Goal: Task Accomplishment & Management: Manage account settings

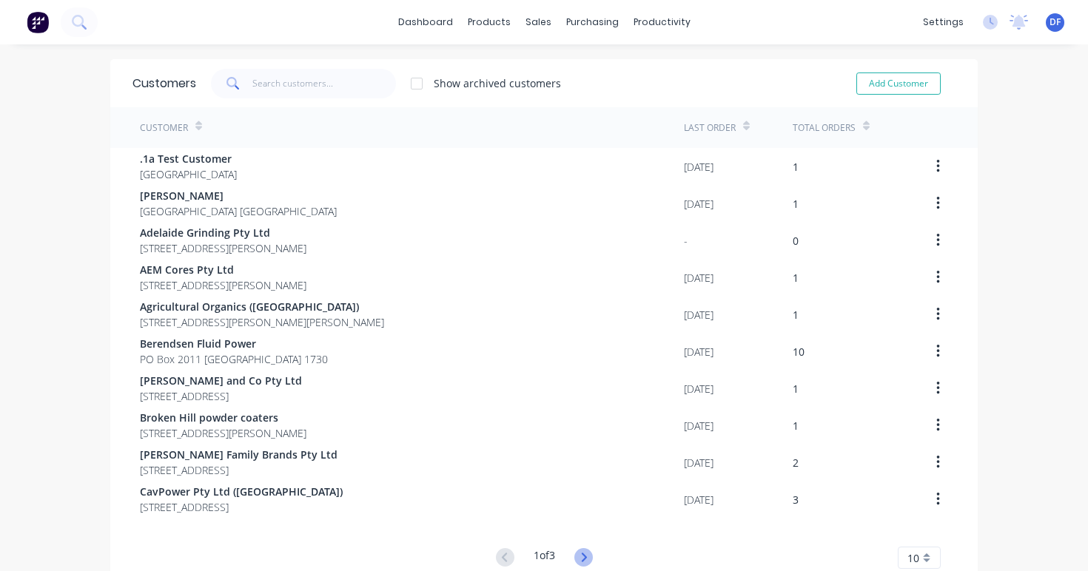
click at [587, 563] on icon at bounding box center [583, 558] width 19 height 19
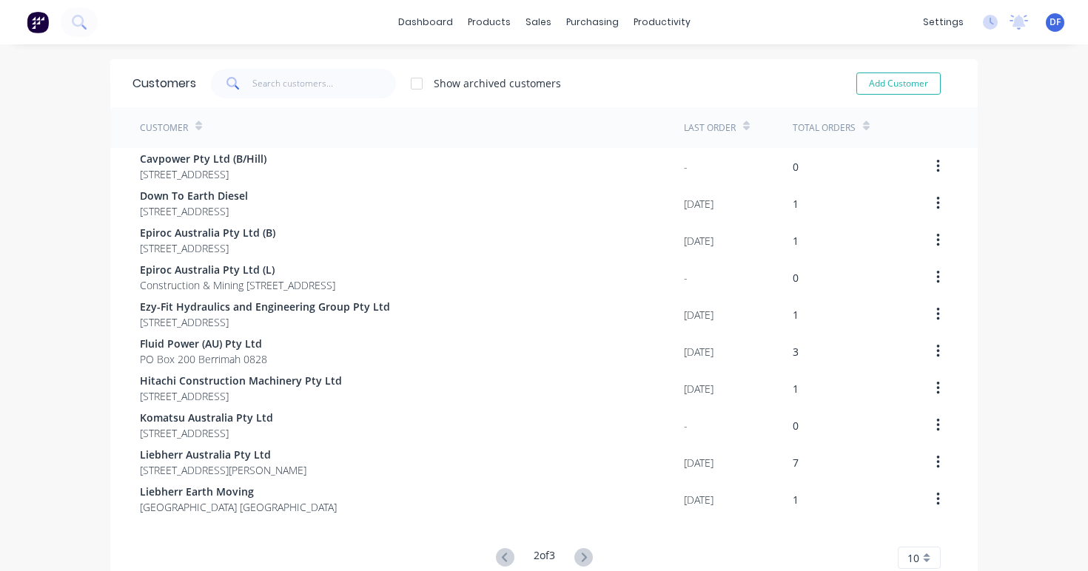
click at [587, 563] on icon at bounding box center [583, 558] width 19 height 19
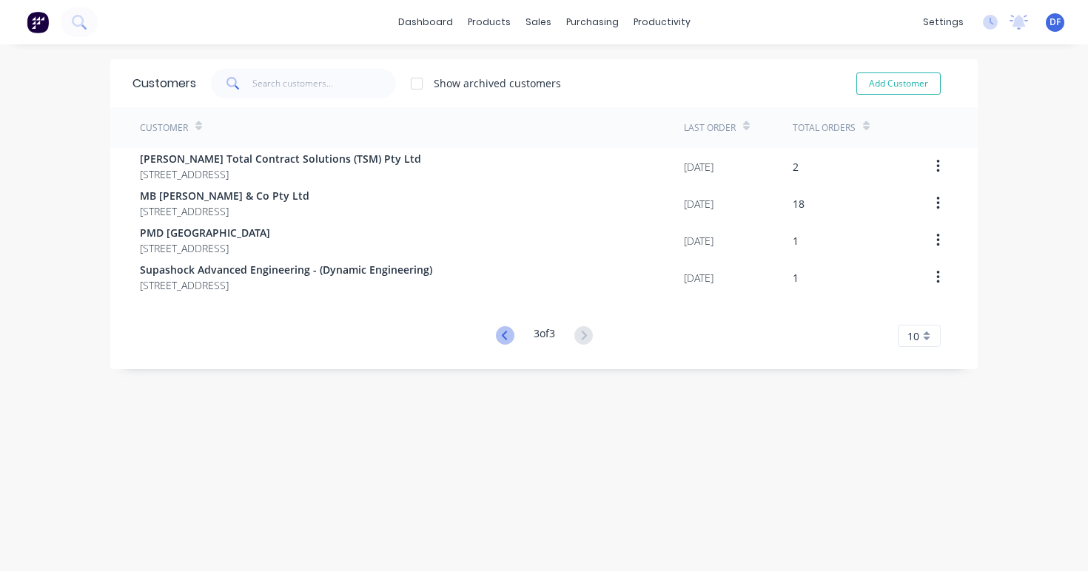
click at [496, 342] on icon at bounding box center [505, 335] width 19 height 19
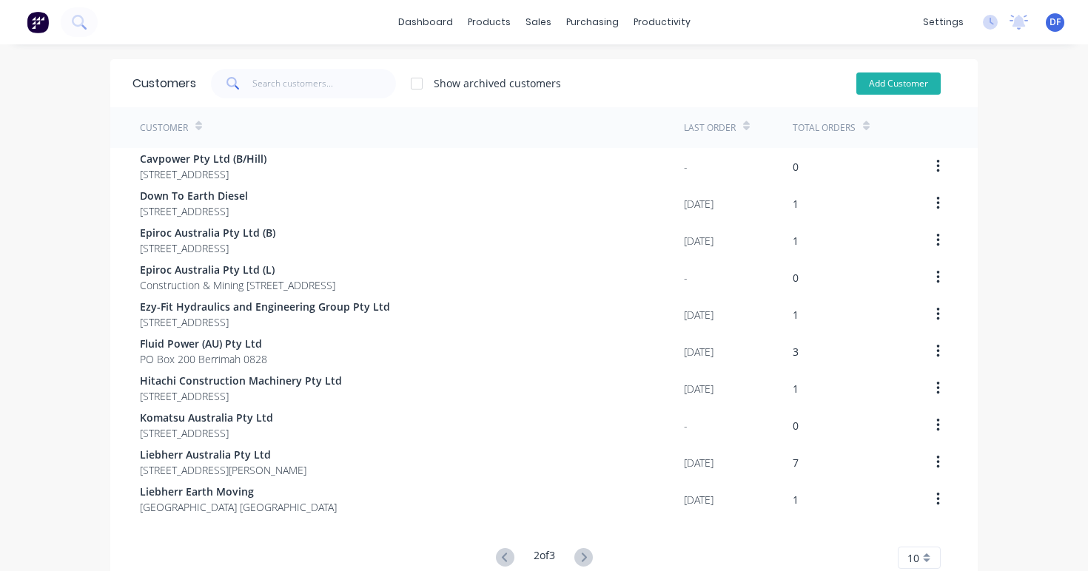
click at [903, 73] on button "Add Customer" at bounding box center [898, 84] width 84 height 22
select select "AU"
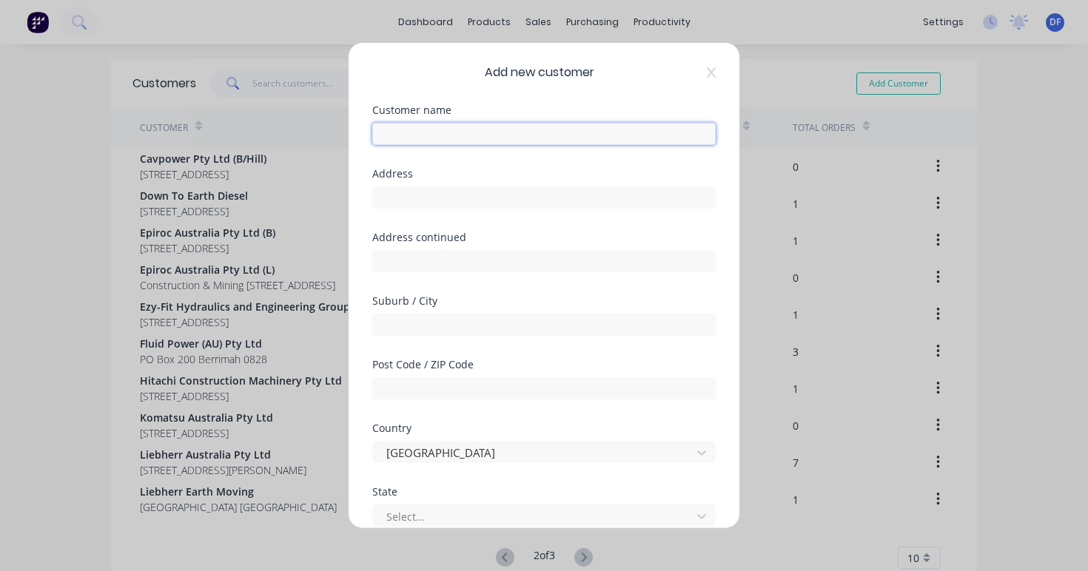
paste input "Pirtek Lonsdale Pty Ltd"
type input "Pirtek Lonsdale Pty Ltd"
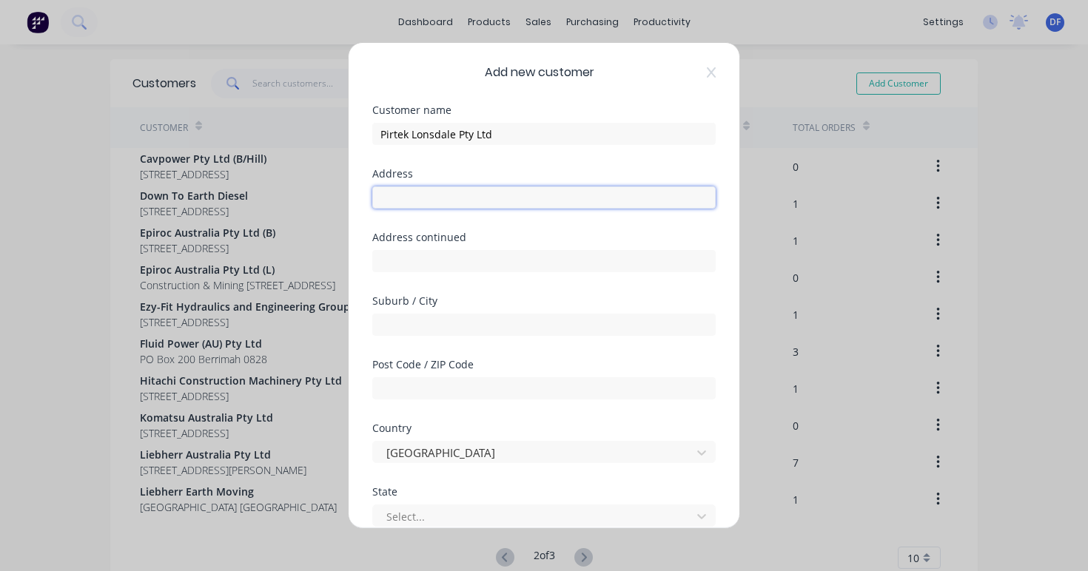
paste input "[STREET_ADDRESS]"
drag, startPoint x: 557, startPoint y: 195, endPoint x: 460, endPoint y: 198, distance: 97.0
click at [460, 198] on input "[STREET_ADDRESS]" at bounding box center [543, 198] width 343 height 22
drag, startPoint x: 560, startPoint y: 204, endPoint x: 458, endPoint y: 204, distance: 101.4
click at [458, 204] on input "[STREET_ADDRESS]" at bounding box center [543, 198] width 343 height 22
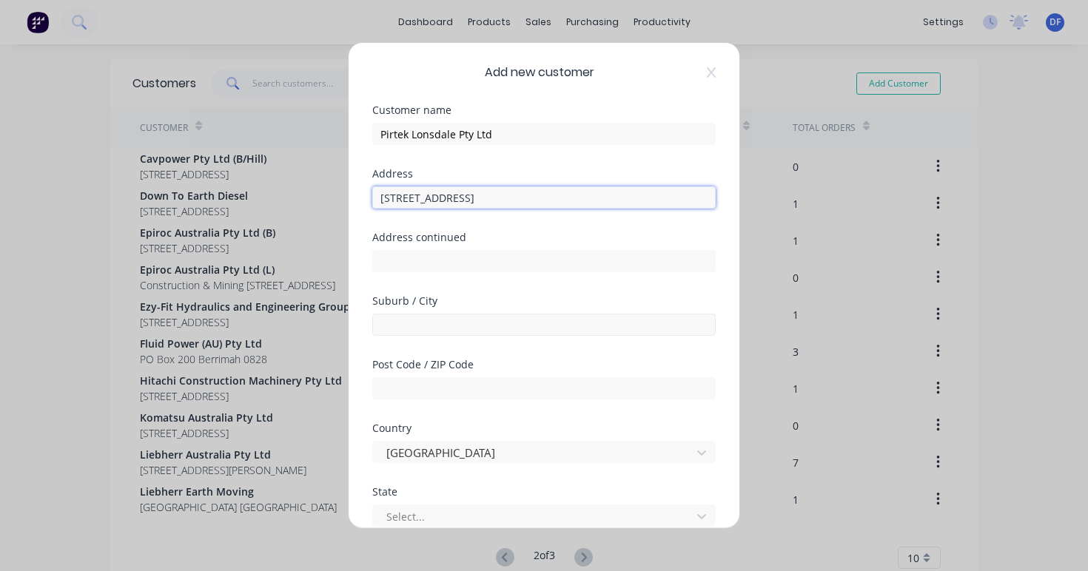
type input "[STREET_ADDRESS]"
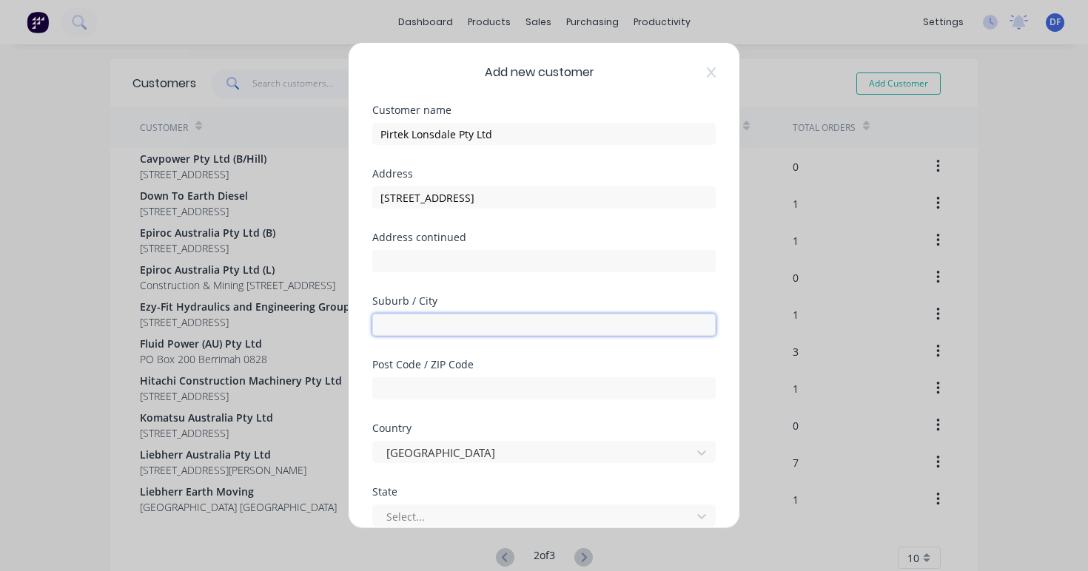
paste input "Lonsdale, [GEOGRAPHIC_DATA], 5160"
drag, startPoint x: 483, startPoint y: 323, endPoint x: 423, endPoint y: 323, distance: 59.2
click at [423, 323] on input "Lonsdale, [GEOGRAPHIC_DATA], 5160" at bounding box center [543, 325] width 343 height 22
type input "Lonsdale"
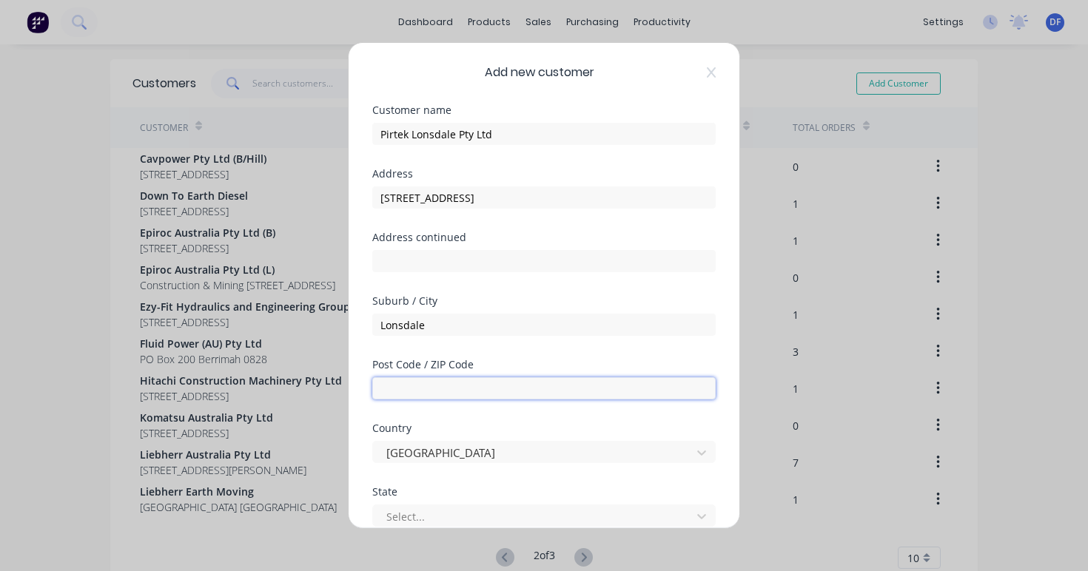
paste input ", [GEOGRAPHIC_DATA], 5160"
drag, startPoint x: 403, startPoint y: 389, endPoint x: 358, endPoint y: 389, distance: 45.9
click at [358, 389] on div "Add new customer Customer name Pirtek Lonsdale Pty Ltd Address 9 Somerset Cct, …" at bounding box center [544, 286] width 391 height 486
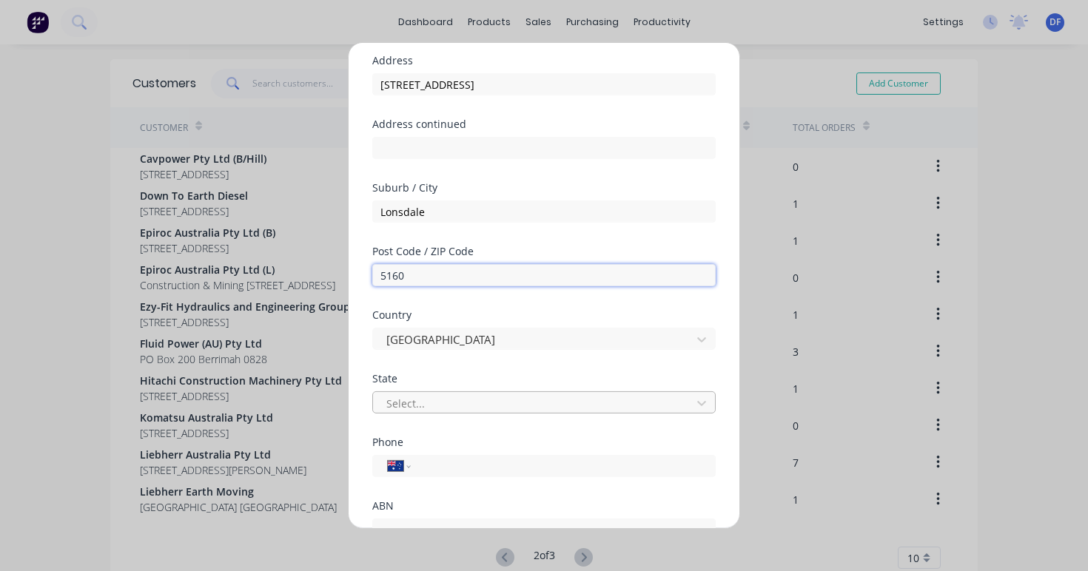
scroll to position [219, 0]
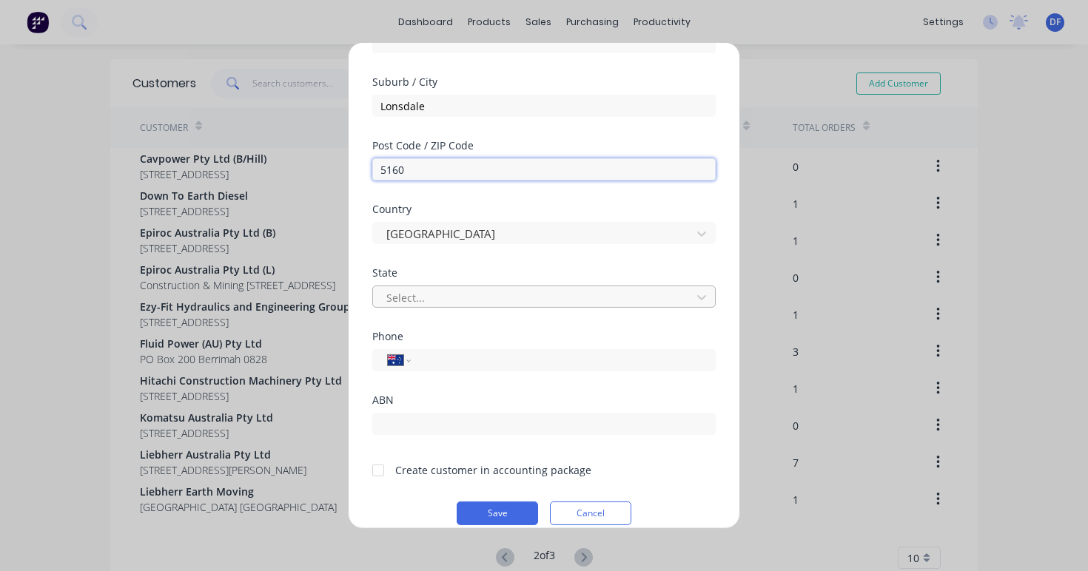
type input "5160"
click at [420, 303] on div "Select..." at bounding box center [534, 297] width 296 height 16
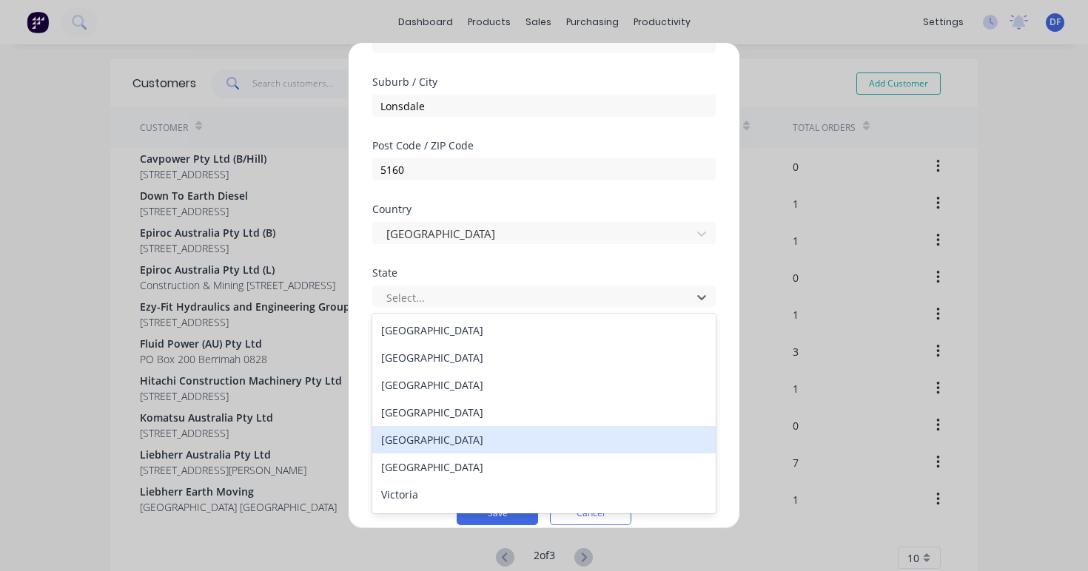
click at [428, 441] on div "[GEOGRAPHIC_DATA]" at bounding box center [543, 439] width 343 height 27
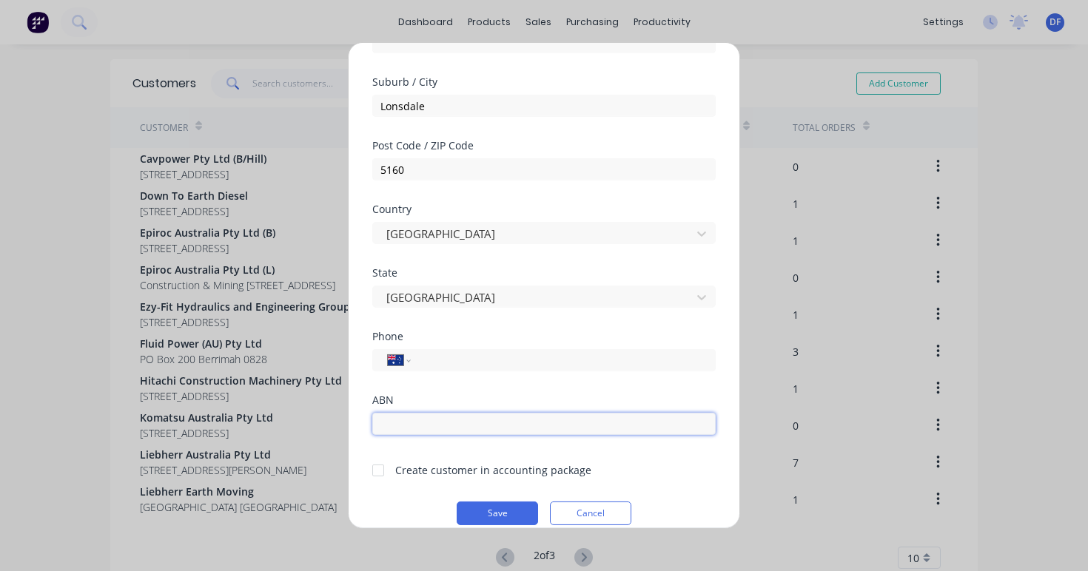
click at [423, 426] on input "text" at bounding box center [543, 424] width 343 height 22
paste input "29 084 196 172"
type input "29 084 196 172"
click at [383, 472] on div at bounding box center [378, 470] width 30 height 30
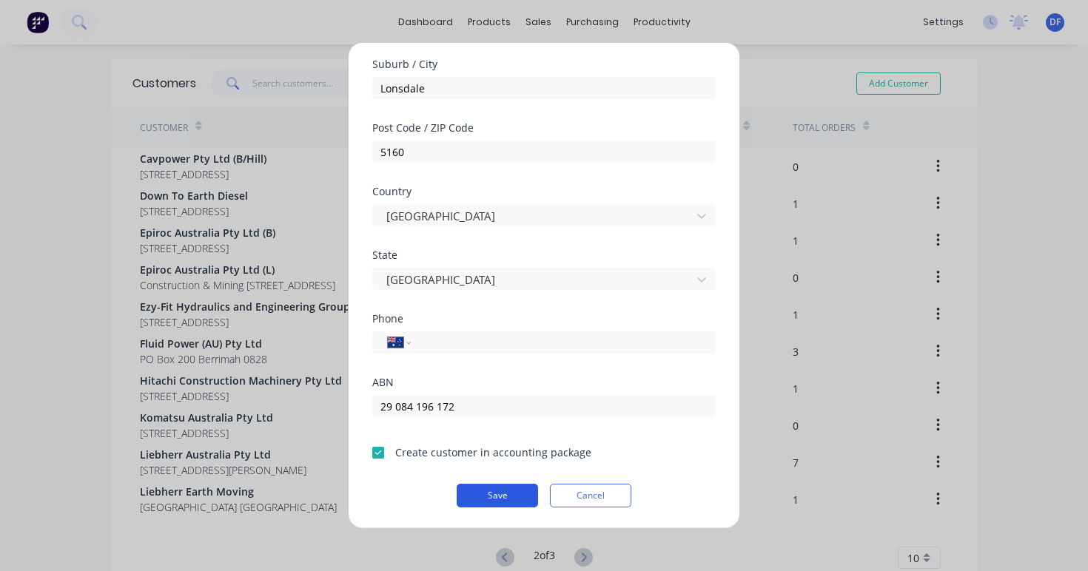
scroll to position [237, 0]
click at [510, 495] on button "Save" at bounding box center [497, 496] width 81 height 24
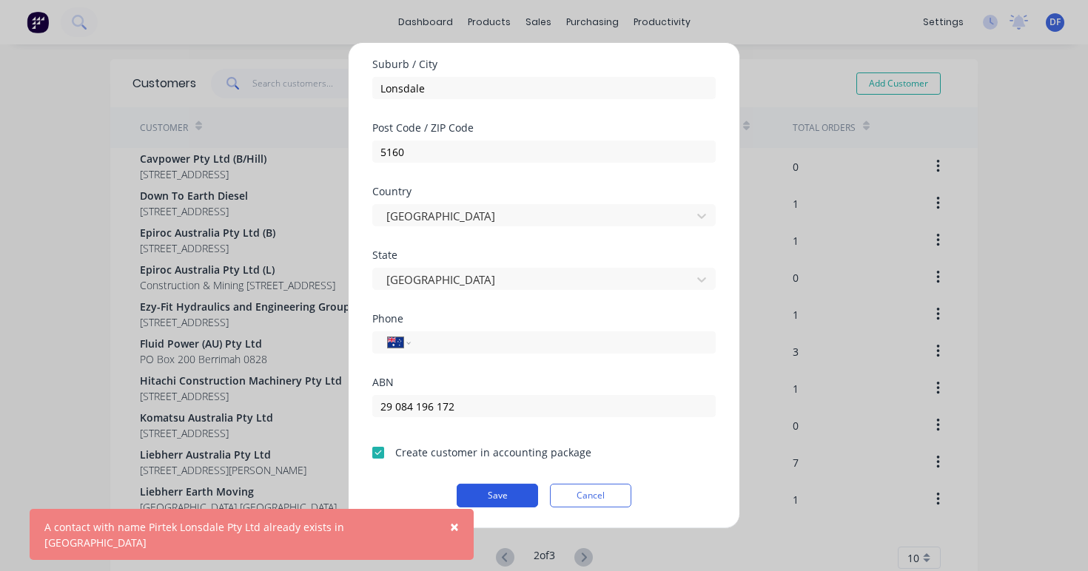
click at [495, 497] on button "Save" at bounding box center [497, 496] width 81 height 24
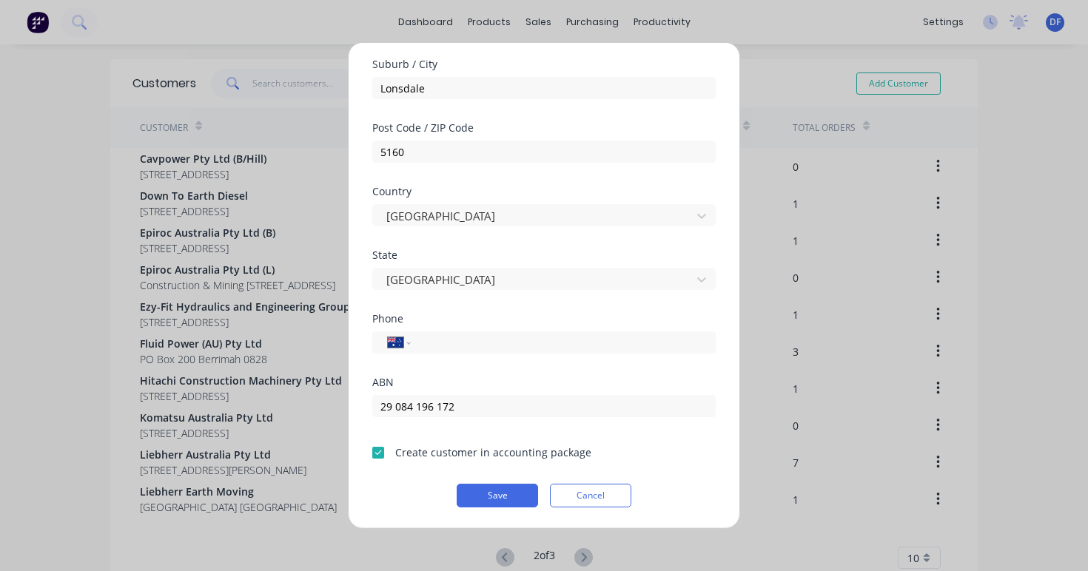
click at [377, 452] on div at bounding box center [378, 452] width 30 height 30
click at [594, 495] on button "Cancel" at bounding box center [590, 496] width 81 height 24
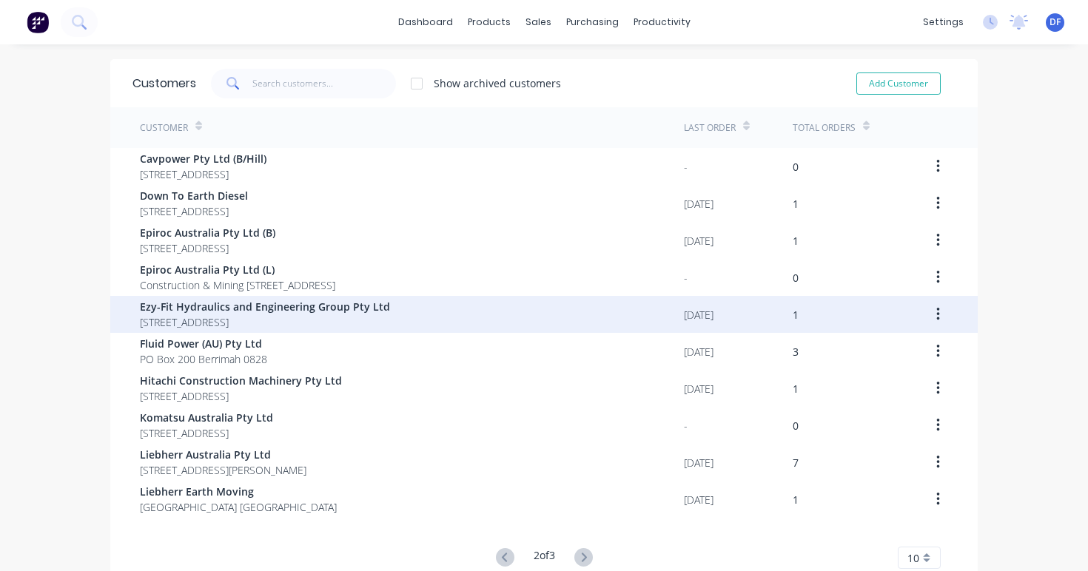
scroll to position [0, 0]
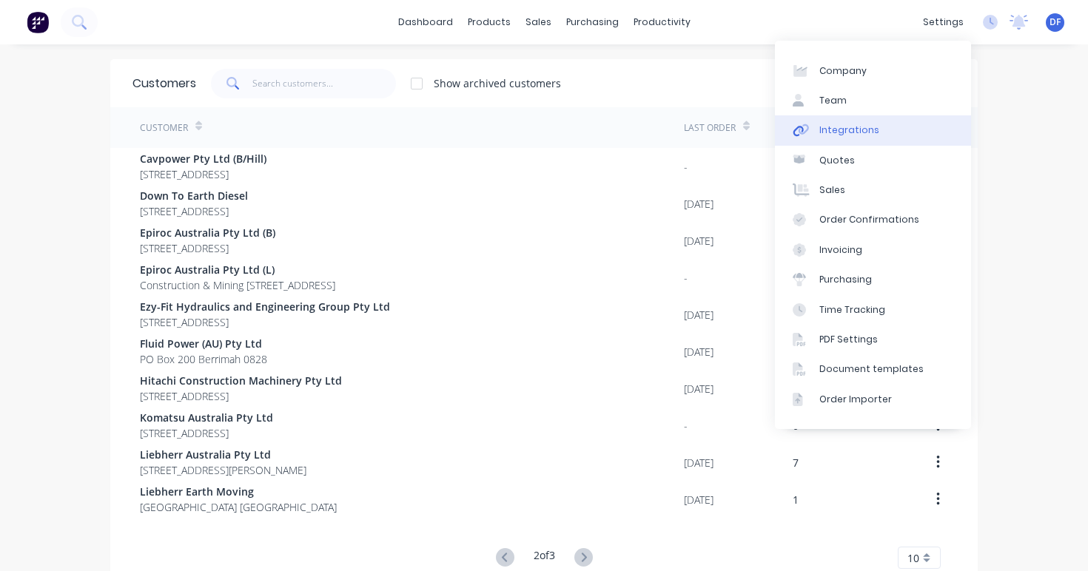
click at [839, 127] on div "Integrations" at bounding box center [849, 130] width 60 height 13
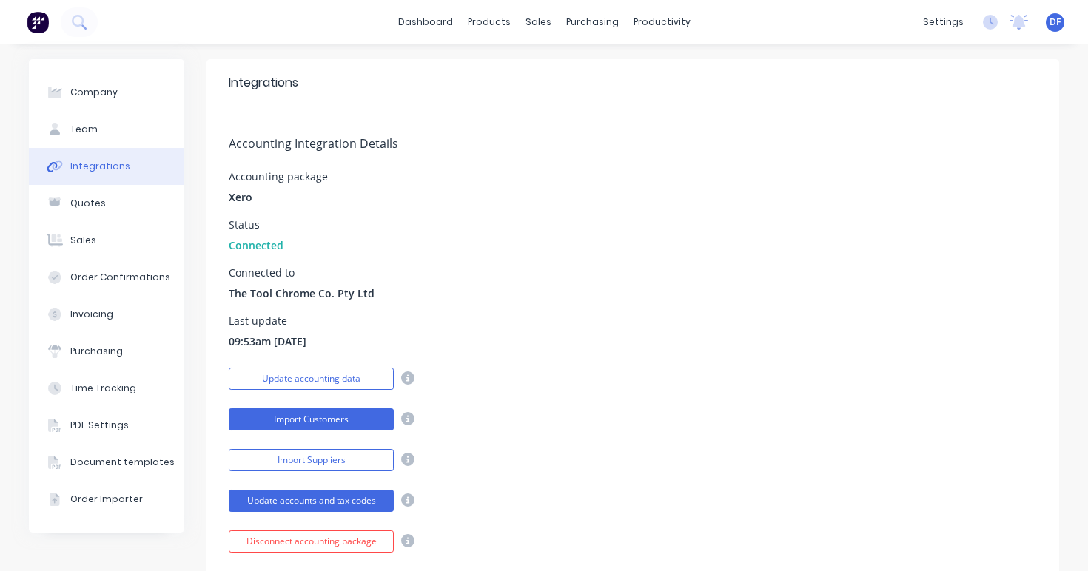
click at [312, 420] on button "Import Customers" at bounding box center [311, 420] width 165 height 22
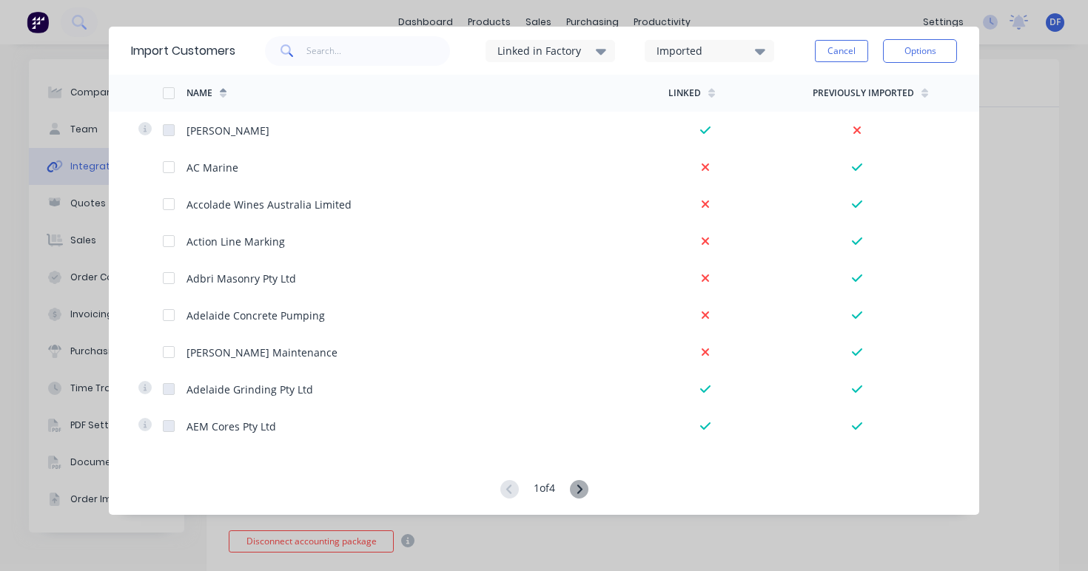
click at [306, 49] on span at bounding box center [285, 51] width 41 height 30
click at [327, 52] on input "text" at bounding box center [378, 51] width 144 height 30
type input "pir"
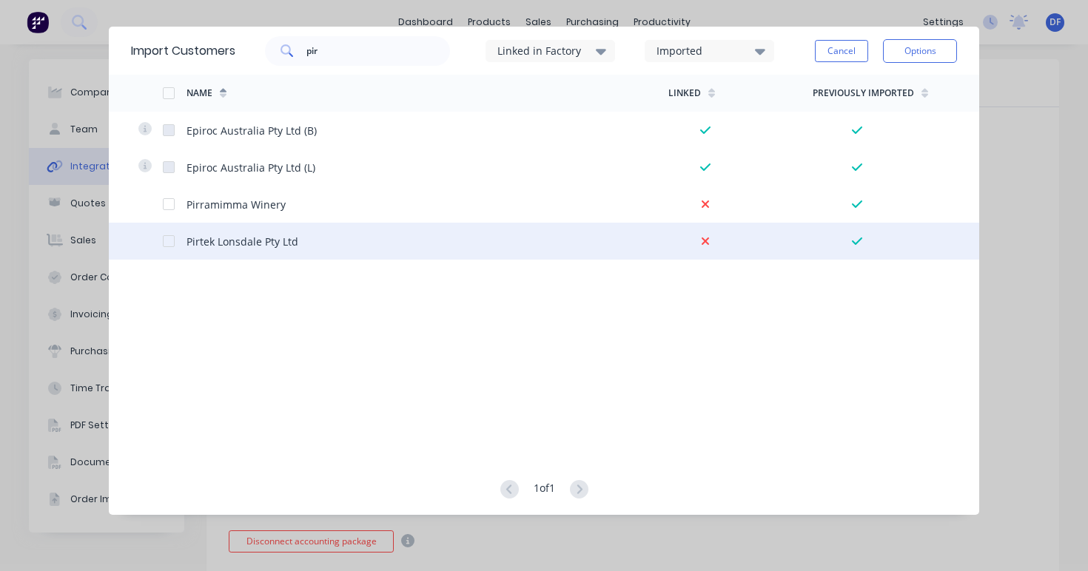
click at [181, 244] on div at bounding box center [175, 241] width 24 height 37
click at [166, 241] on div at bounding box center [169, 242] width 30 height 30
click at [911, 51] on button "Options" at bounding box center [920, 51] width 74 height 24
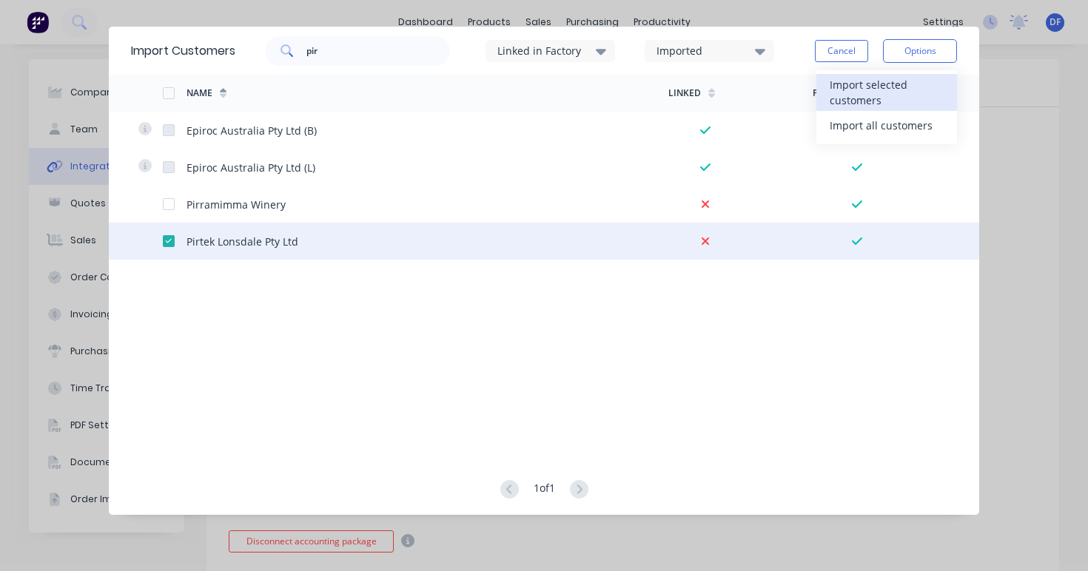
click at [899, 84] on div "Import selected customers" at bounding box center [887, 92] width 114 height 37
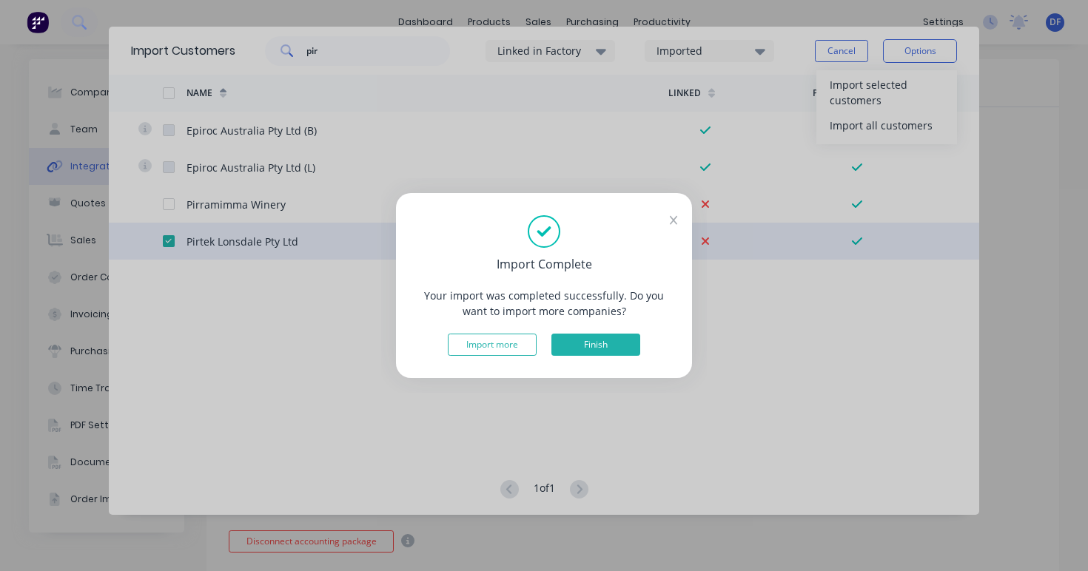
click at [591, 348] on button "Finish" at bounding box center [595, 345] width 89 height 22
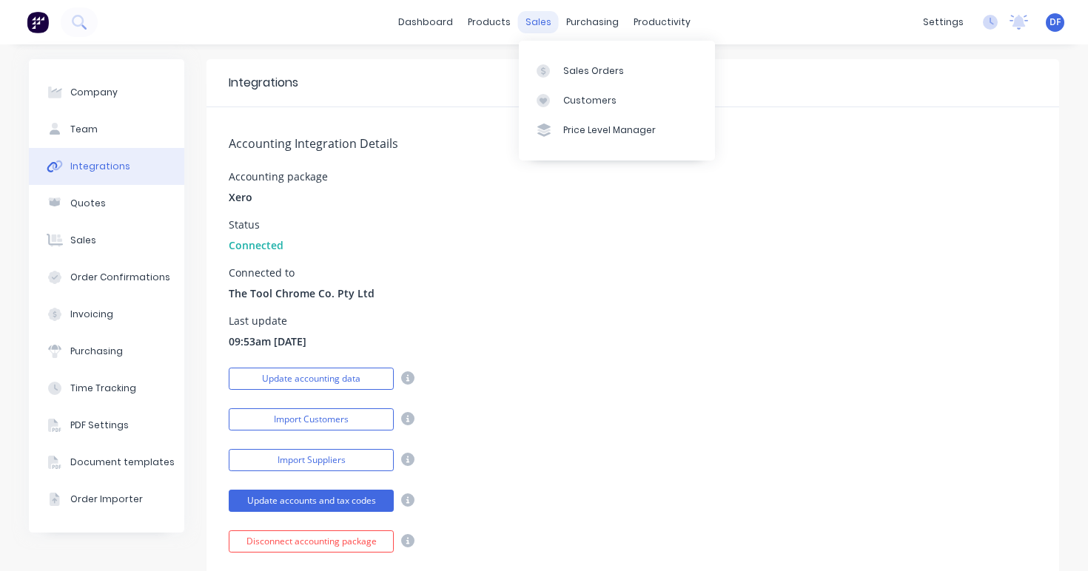
click at [524, 27] on div "sales" at bounding box center [538, 22] width 41 height 22
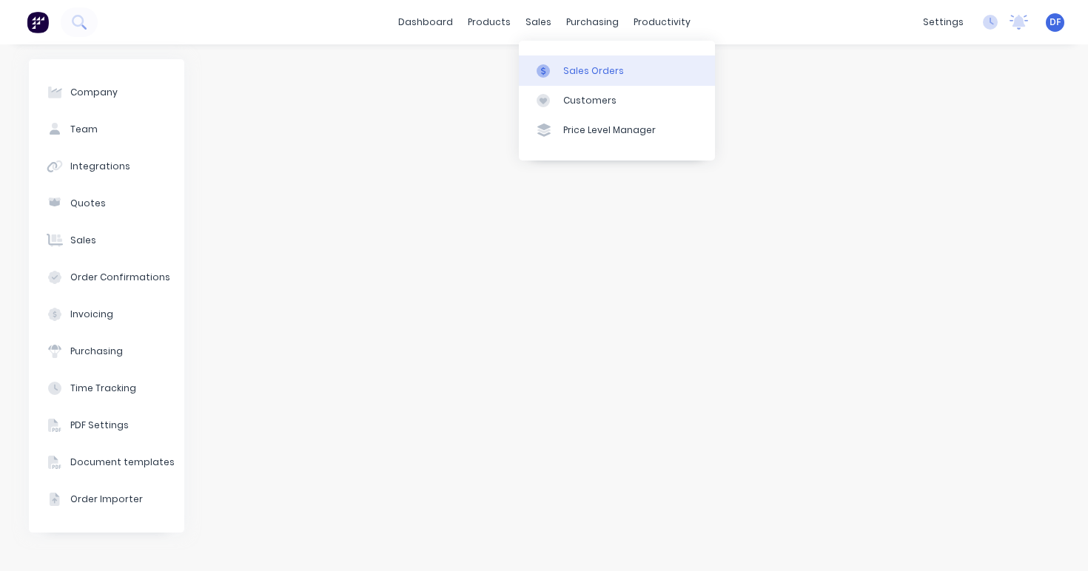
click at [590, 74] on div "Sales Orders" at bounding box center [593, 70] width 61 height 13
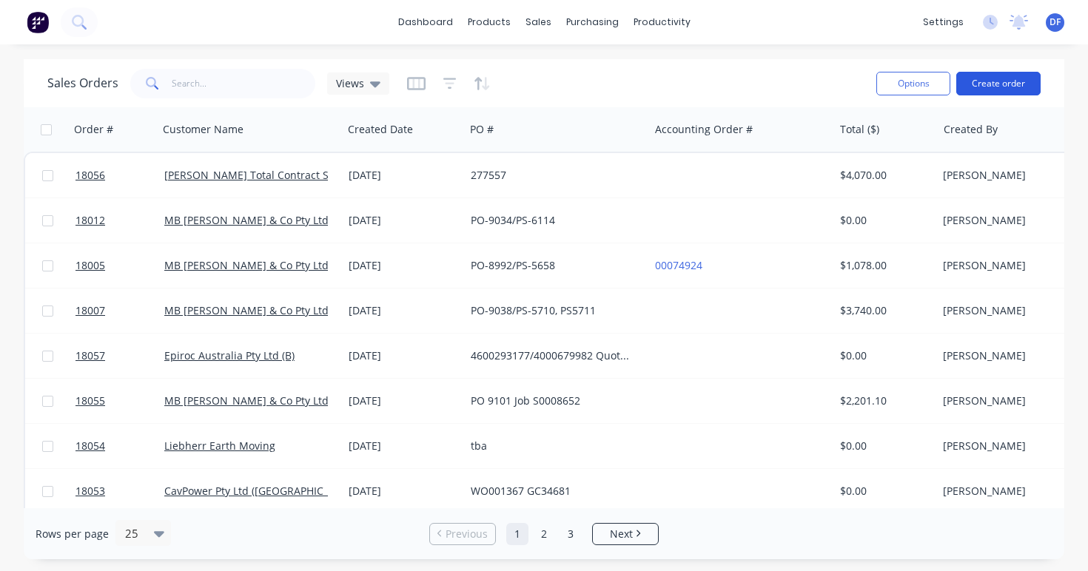
click at [1010, 78] on button "Create order" at bounding box center [998, 84] width 84 height 24
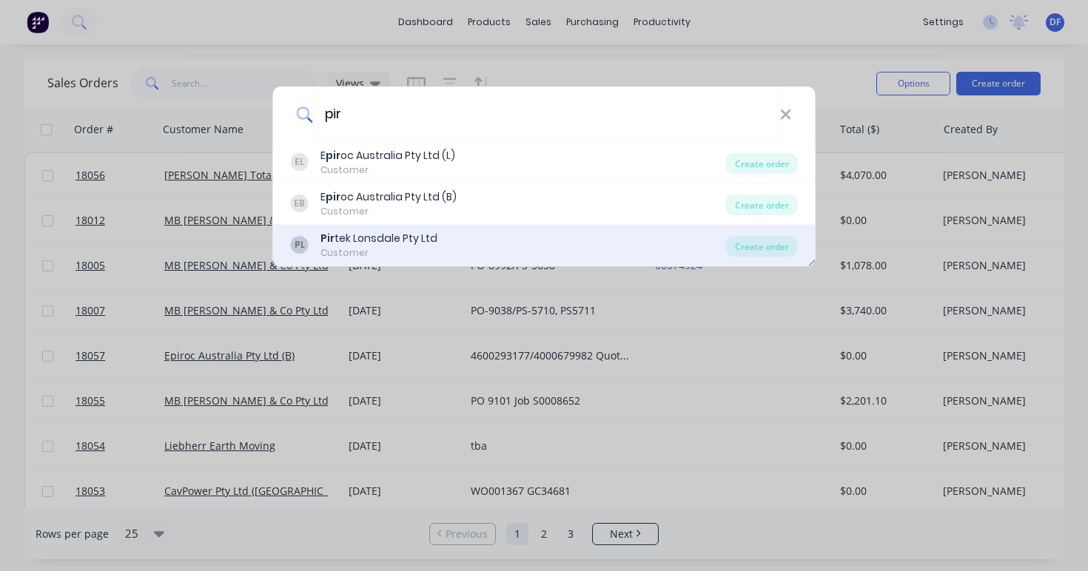
type input "pir"
click at [377, 242] on div "Pir tek Lonsdale Pty Ltd" at bounding box center [379, 239] width 117 height 16
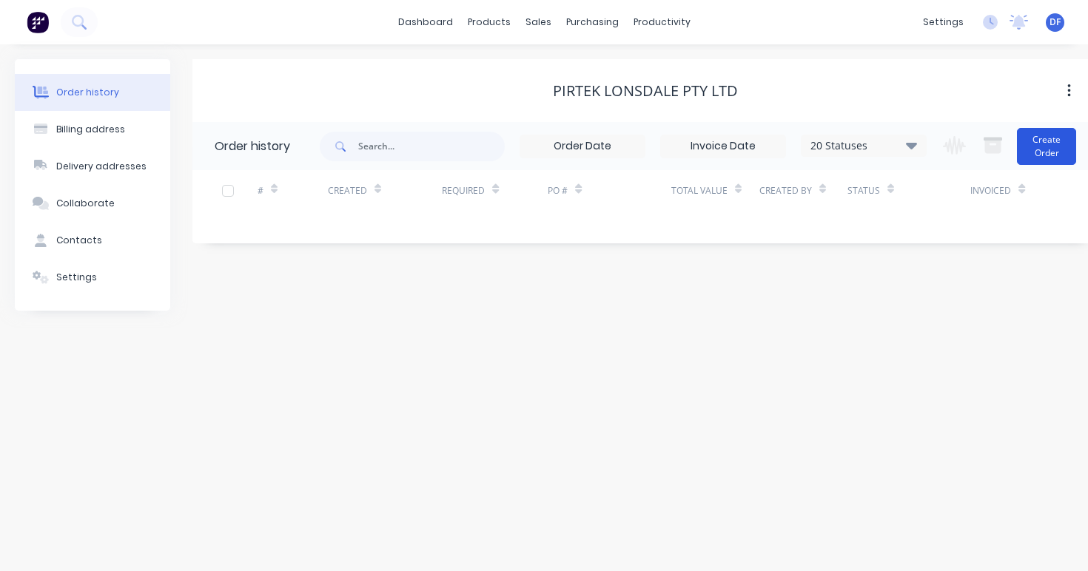
click at [1047, 153] on button "Create Order" at bounding box center [1046, 146] width 59 height 37
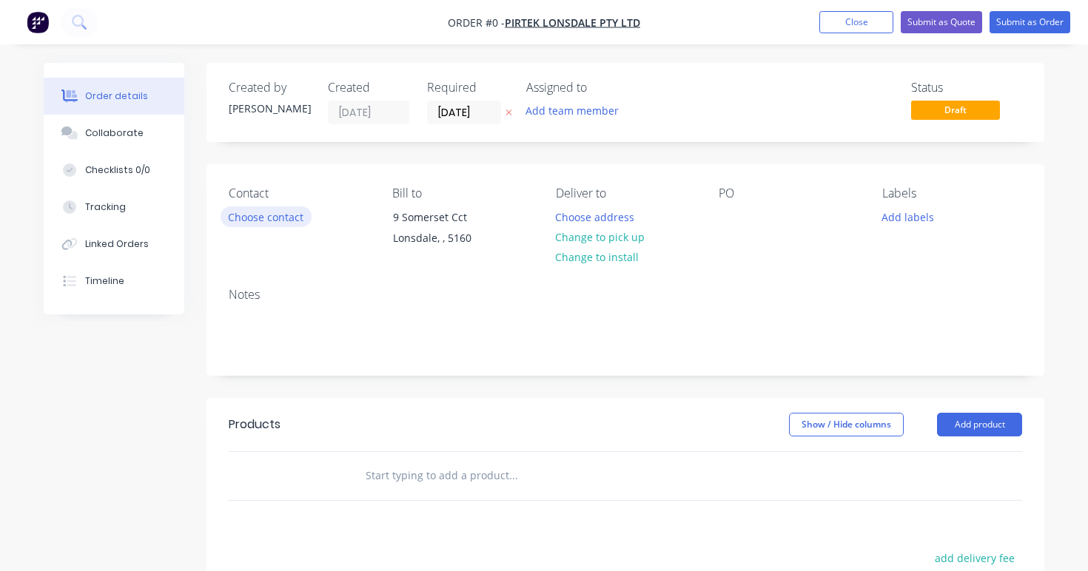
click at [279, 223] on button "Choose contact" at bounding box center [266, 217] width 91 height 20
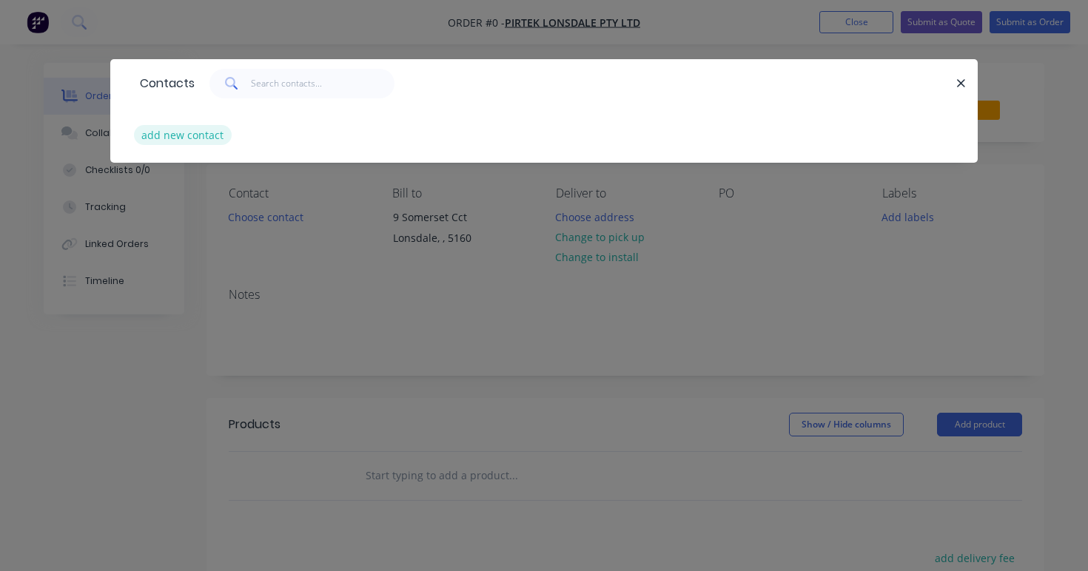
click at [180, 136] on button "add new contact" at bounding box center [183, 135] width 98 height 20
select select "AU"
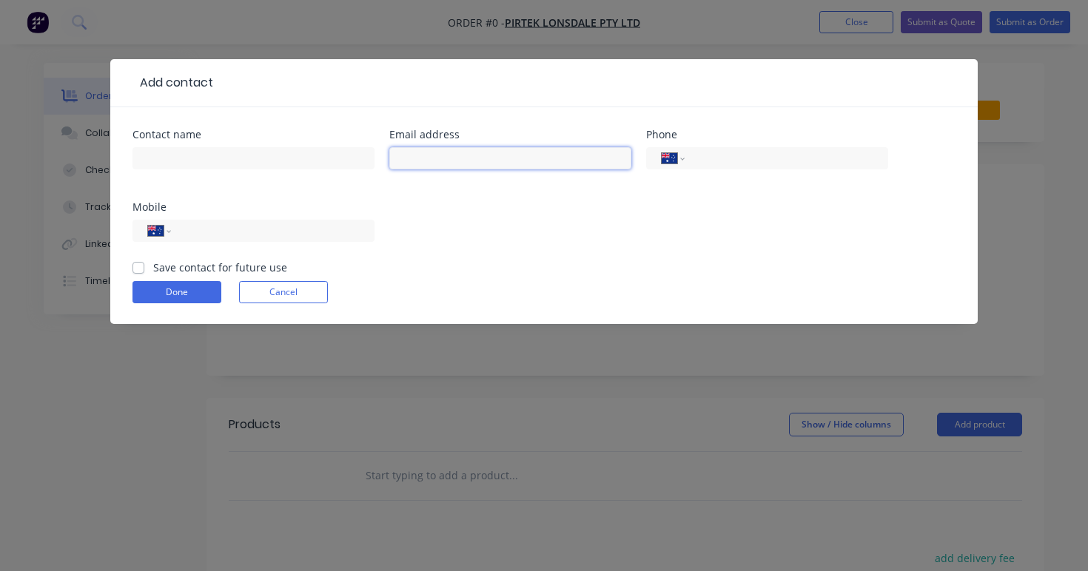
paste input "[EMAIL_ADDRESS][DOMAIN_NAME]"
type input "[EMAIL_ADDRESS][DOMAIN_NAME]"
type input "[PERSON_NAME]"
click at [153, 269] on label "Save contact for future use" at bounding box center [220, 268] width 134 height 16
click at [142, 269] on input "Save contact for future use" at bounding box center [139, 267] width 12 height 14
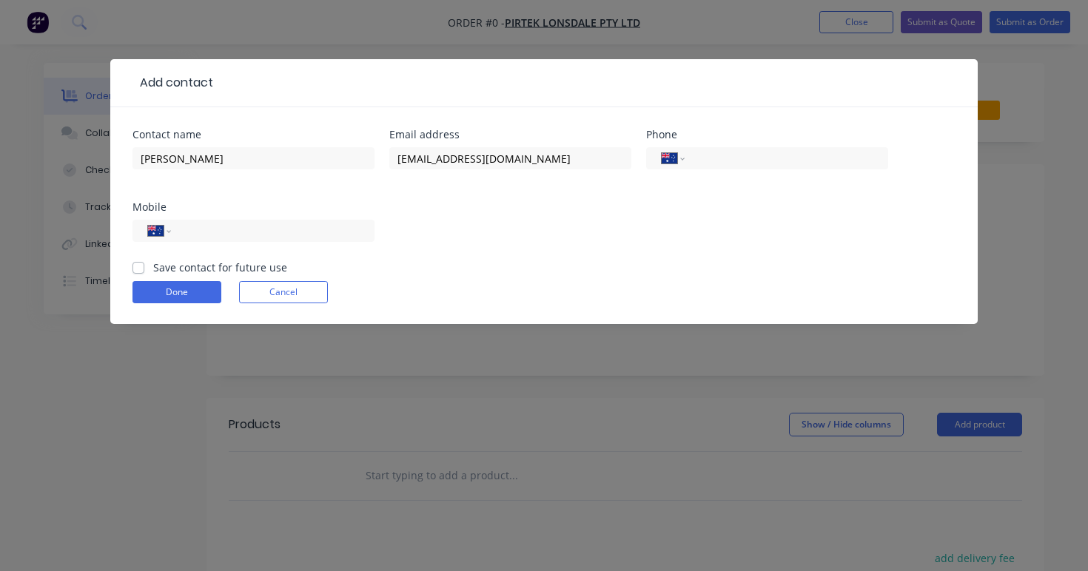
checkbox input "true"
click at [164, 291] on button "Done" at bounding box center [177, 292] width 89 height 22
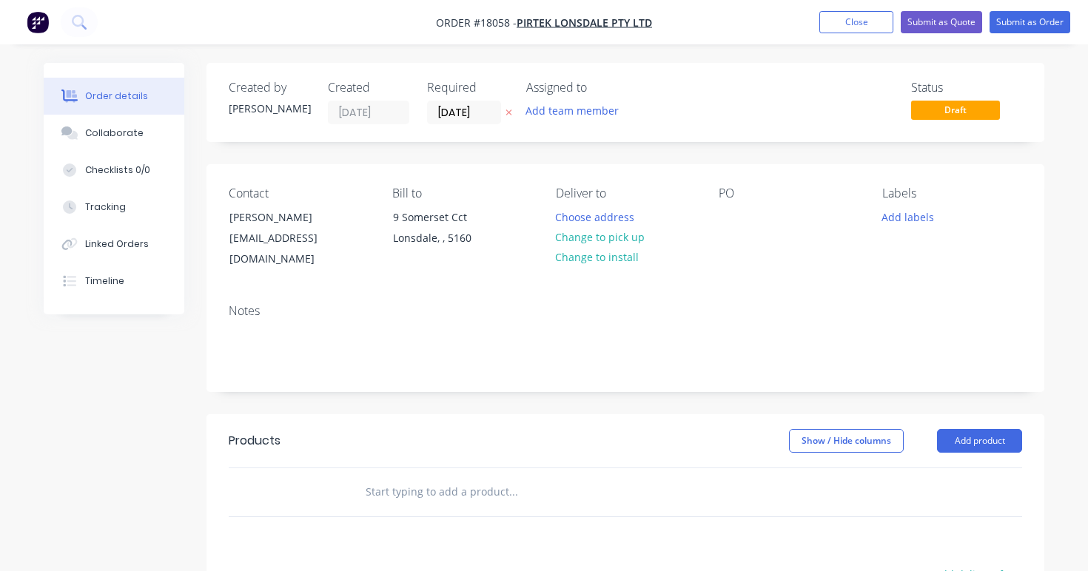
scroll to position [83, 0]
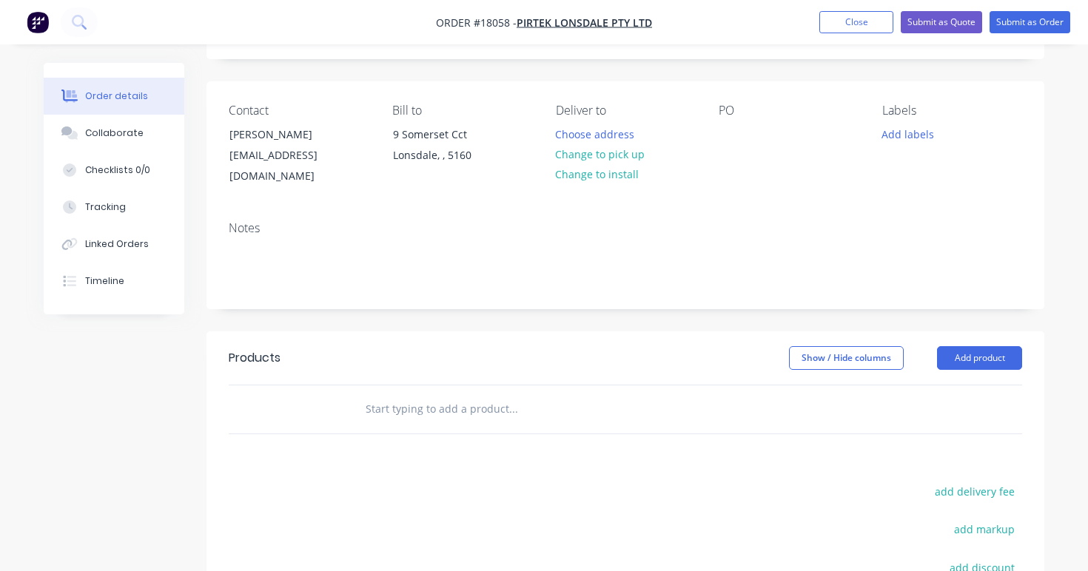
click at [740, 157] on div "PO" at bounding box center [789, 146] width 140 height 84
click at [730, 136] on div at bounding box center [731, 134] width 24 height 21
click at [977, 346] on button "Add product" at bounding box center [979, 358] width 85 height 24
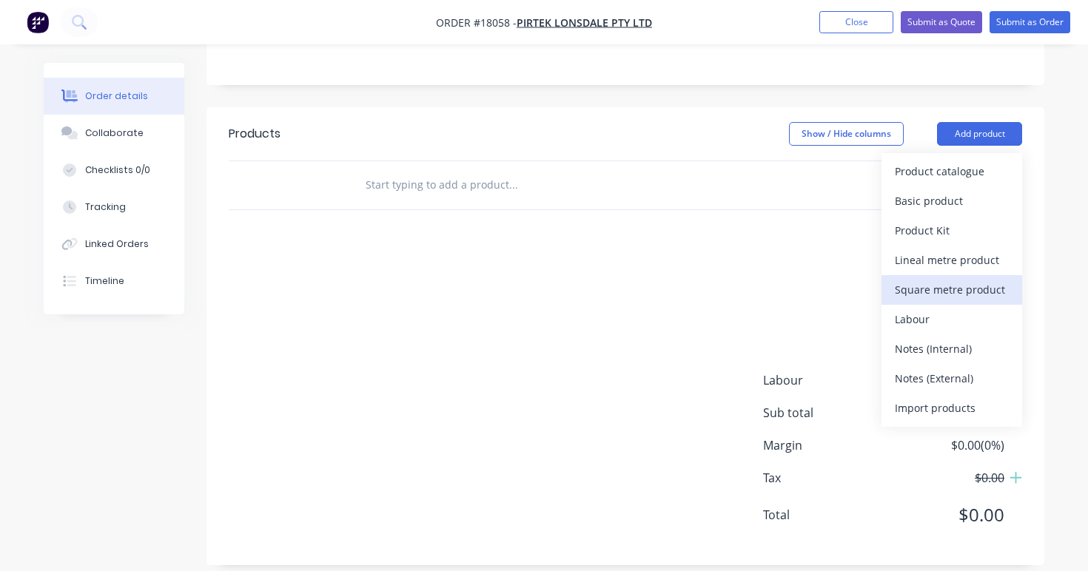
scroll to position [306, 0]
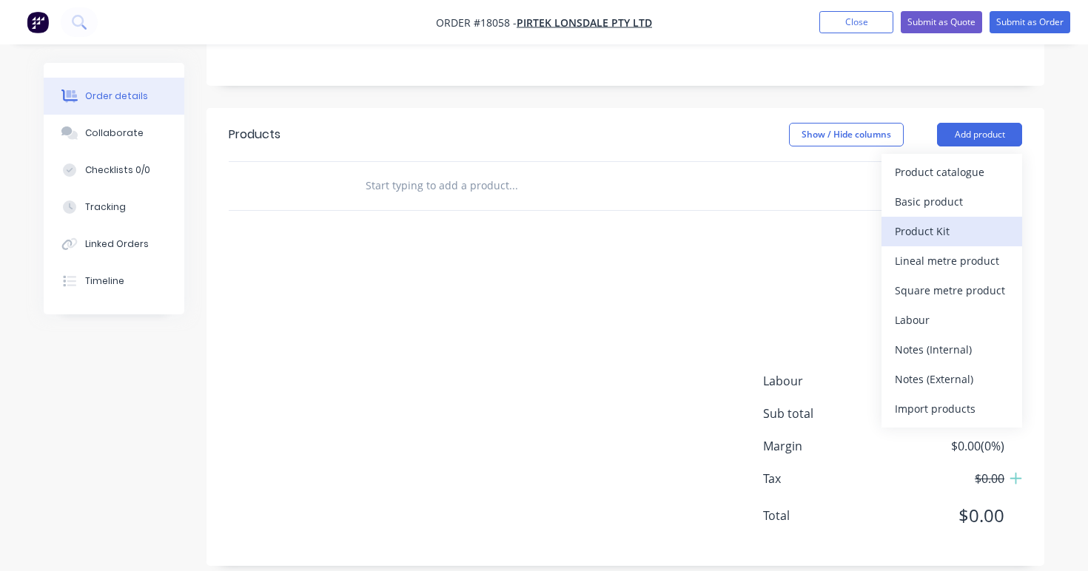
click at [905, 224] on div "Product Kit" at bounding box center [952, 231] width 114 height 21
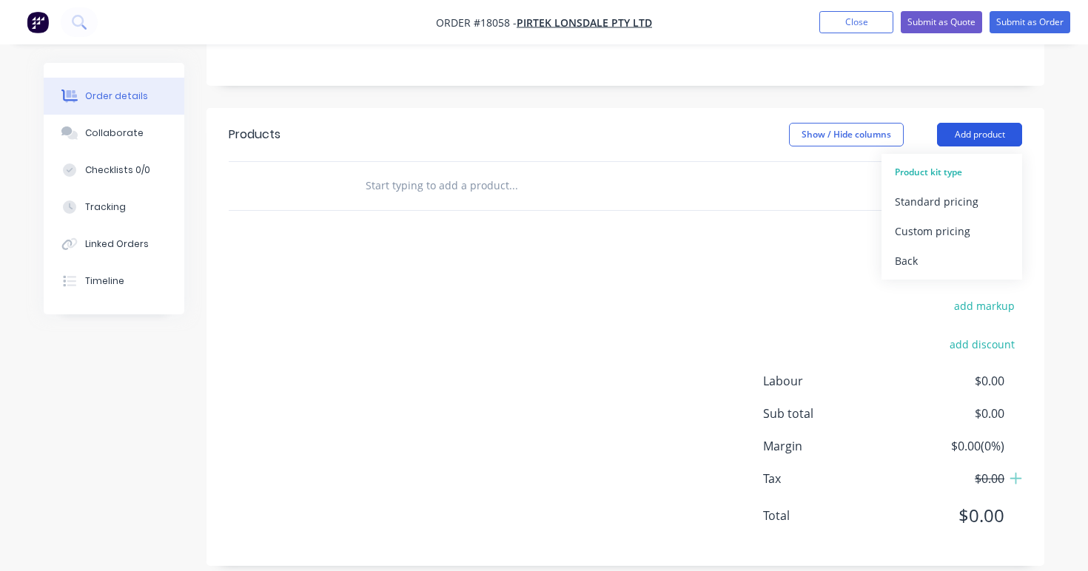
click at [978, 123] on button "Add product" at bounding box center [979, 135] width 85 height 24
click at [925, 250] on div "Back" at bounding box center [952, 260] width 114 height 21
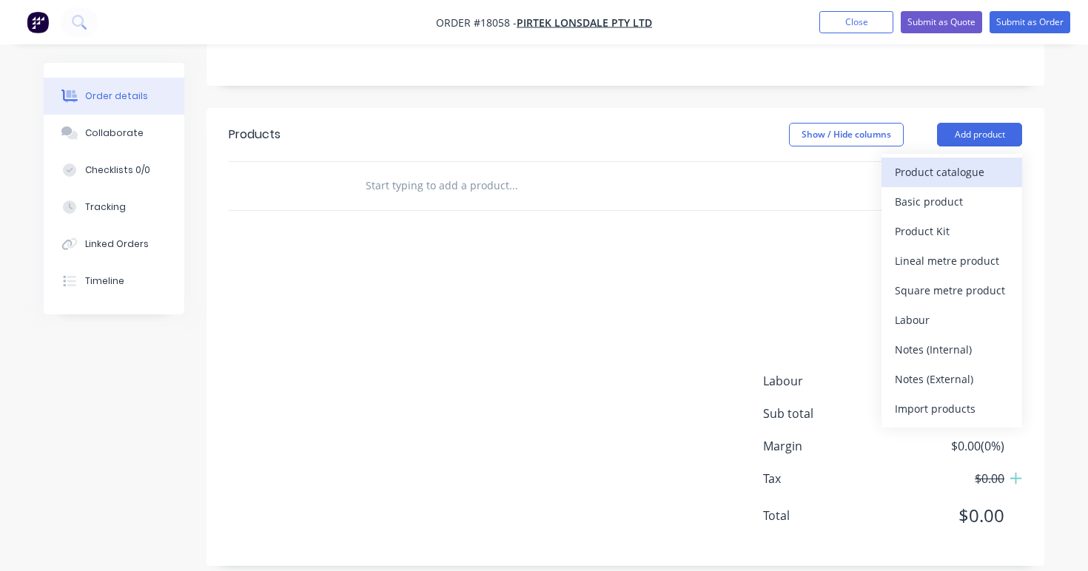
click at [947, 161] on div "Product catalogue" at bounding box center [952, 171] width 114 height 21
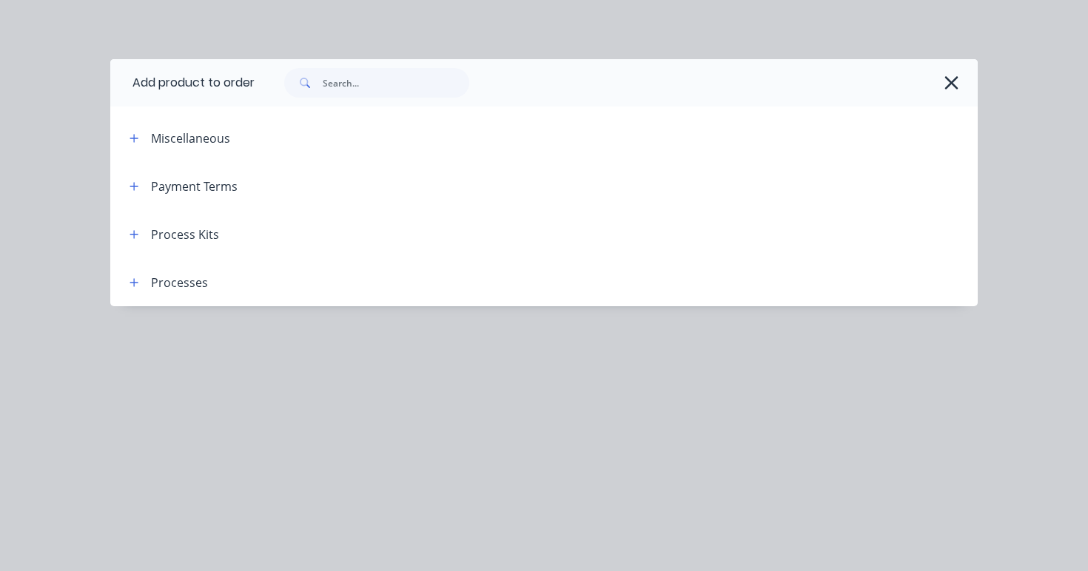
click at [171, 234] on div "Process Kits" at bounding box center [185, 235] width 68 height 18
click at [141, 241] on span at bounding box center [134, 234] width 19 height 19
click at [138, 240] on button "button" at bounding box center [134, 234] width 19 height 19
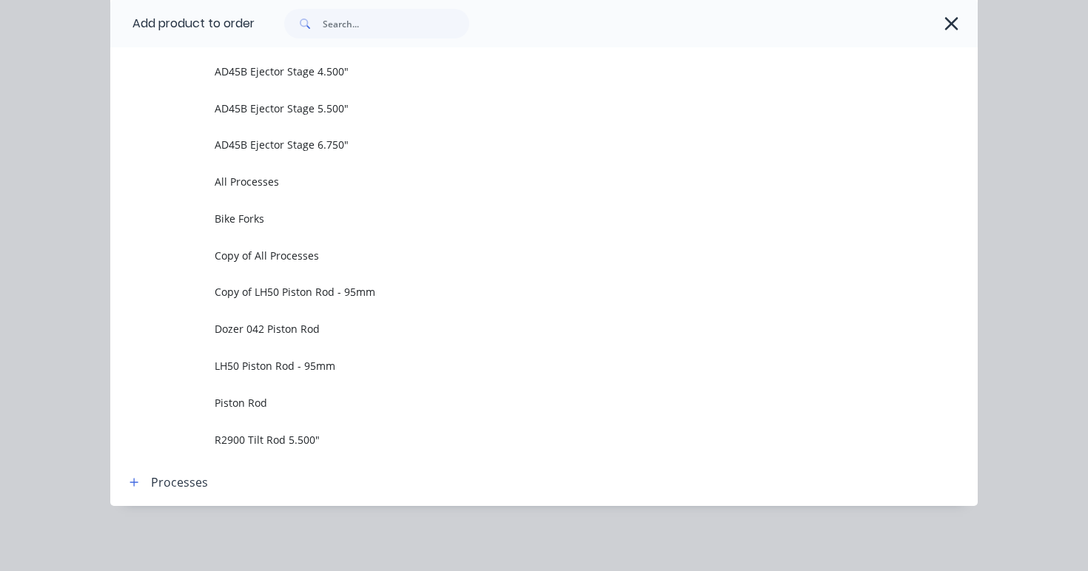
scroll to position [979, 0]
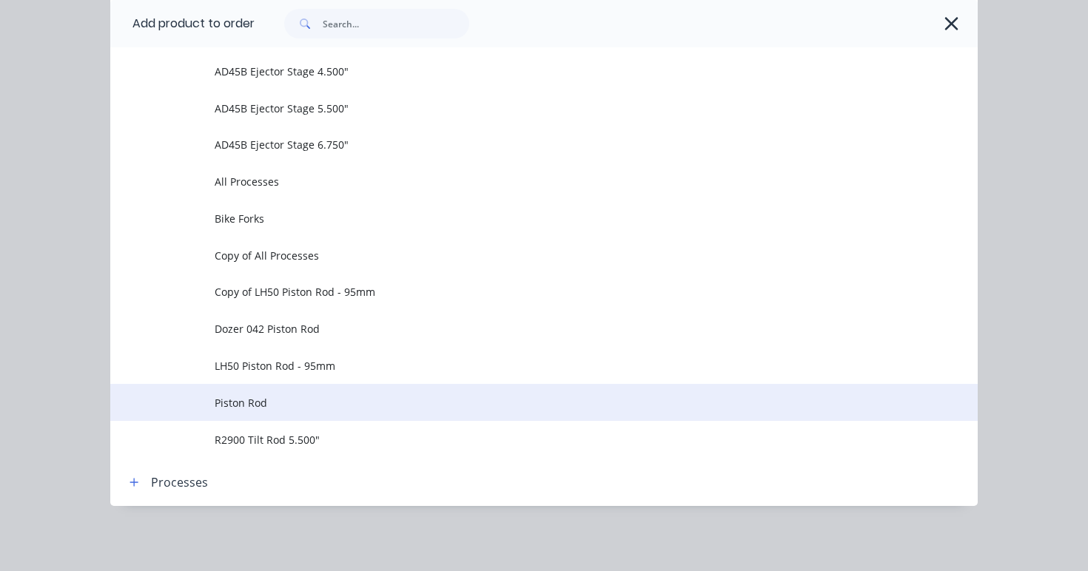
click at [238, 403] on span "Piston Rod" at bounding box center [520, 403] width 611 height 16
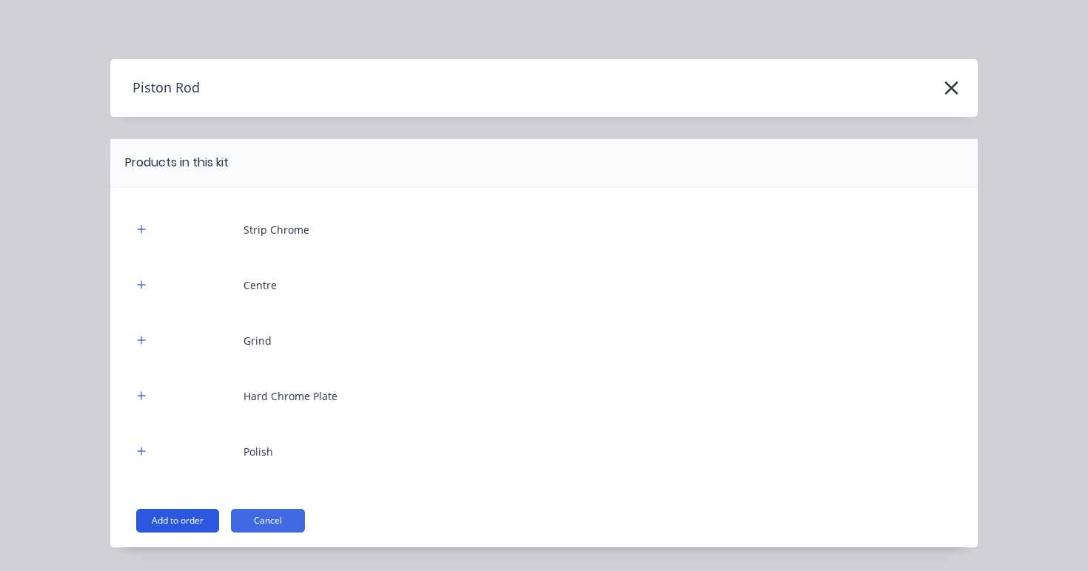
click at [205, 522] on button "Add to order" at bounding box center [177, 521] width 83 height 24
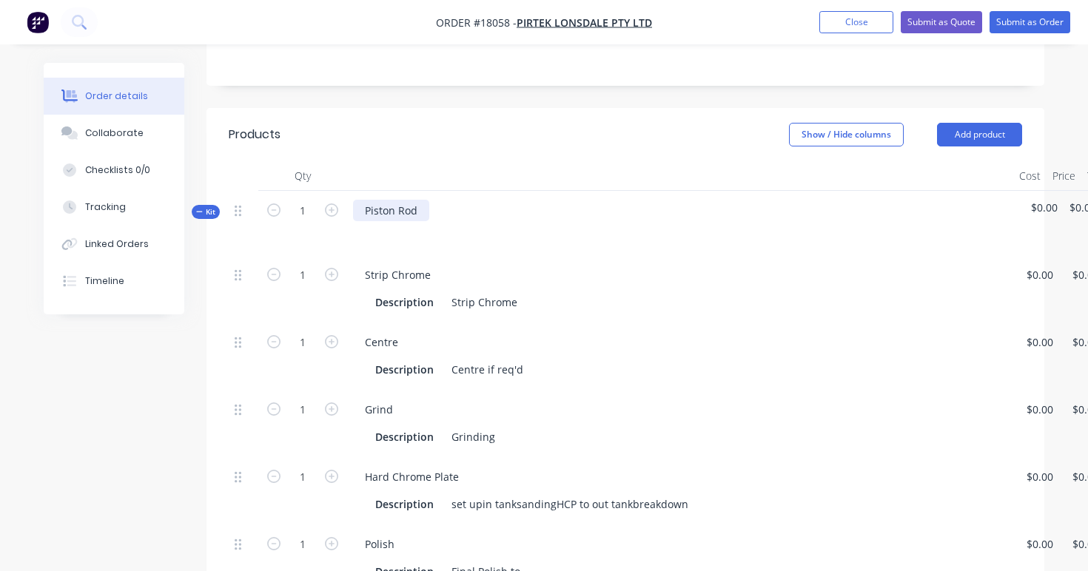
click at [363, 200] on div "Piston Rod" at bounding box center [391, 210] width 76 height 21
click at [455, 200] on div "rechrome Piston Rod" at bounding box center [416, 210] width 127 height 21
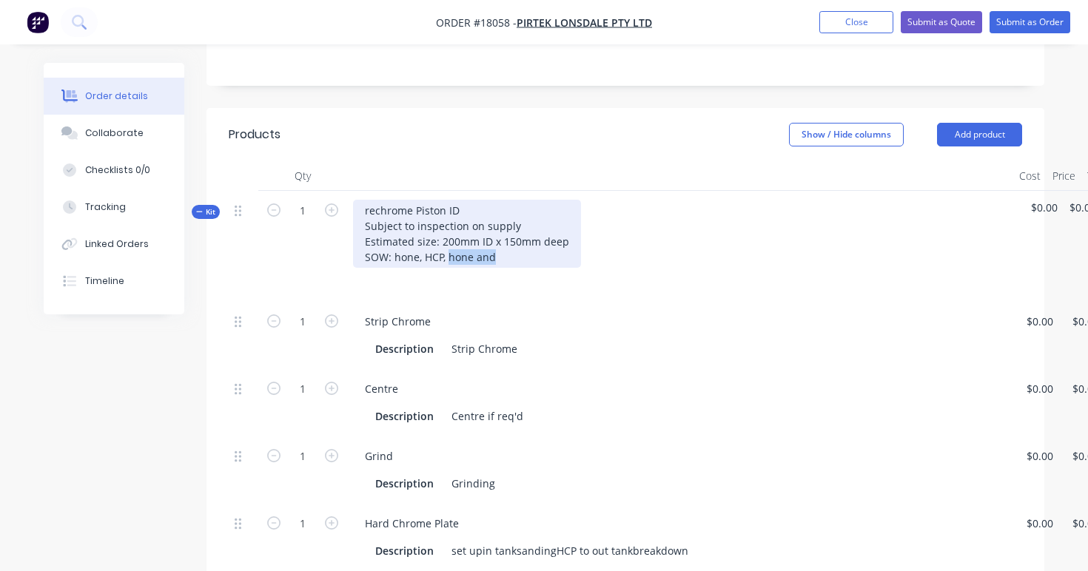
drag, startPoint x: 500, startPoint y: 241, endPoint x: 451, endPoint y: 238, distance: 49.7
click at [451, 238] on div "rechrome Piston ID Subject to inspection on supply Estimated size: 200mm ID x 1…" at bounding box center [467, 234] width 228 height 68
click at [423, 238] on div "rechrome Piston ID Subject to inspection on supply Estimated size: 200mm ID x 1…" at bounding box center [467, 234] width 228 height 68
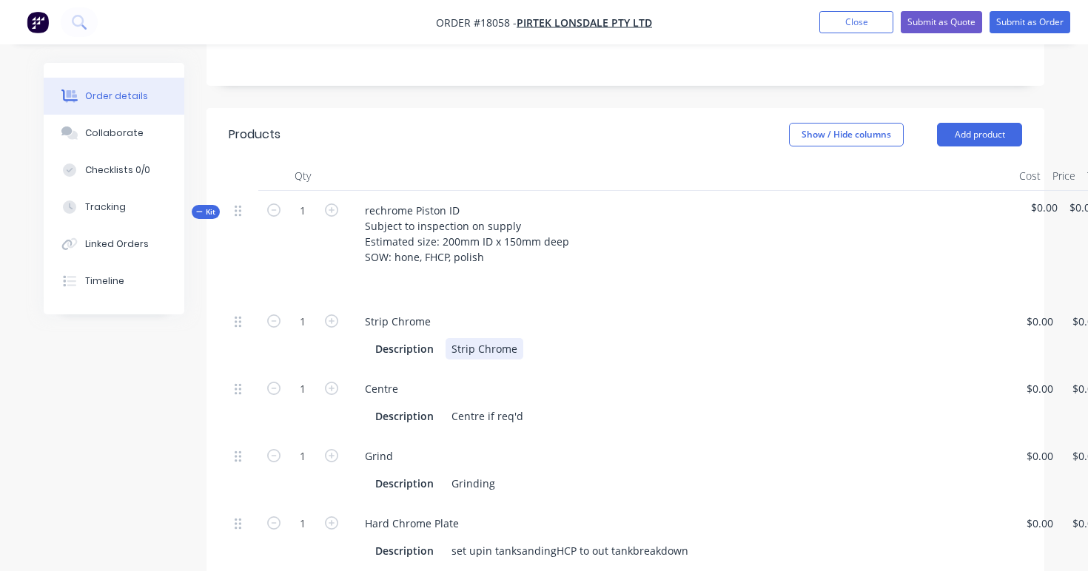
click at [720, 338] on div "Description Strip Chrome" at bounding box center [677, 348] width 616 height 21
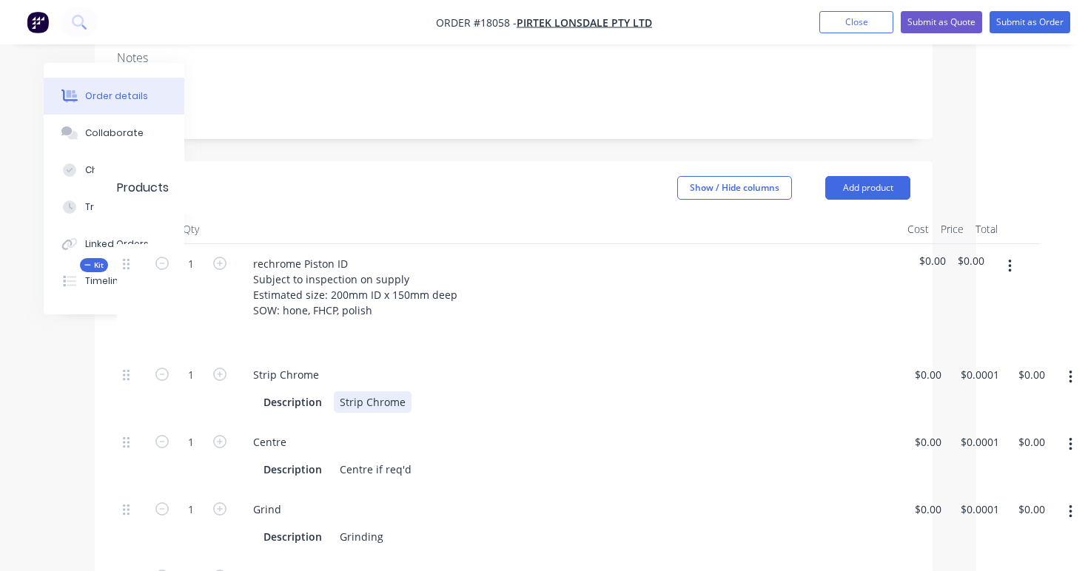
scroll to position [253, 112]
click at [937, 253] on span "$0.00" at bounding box center [932, 261] width 27 height 16
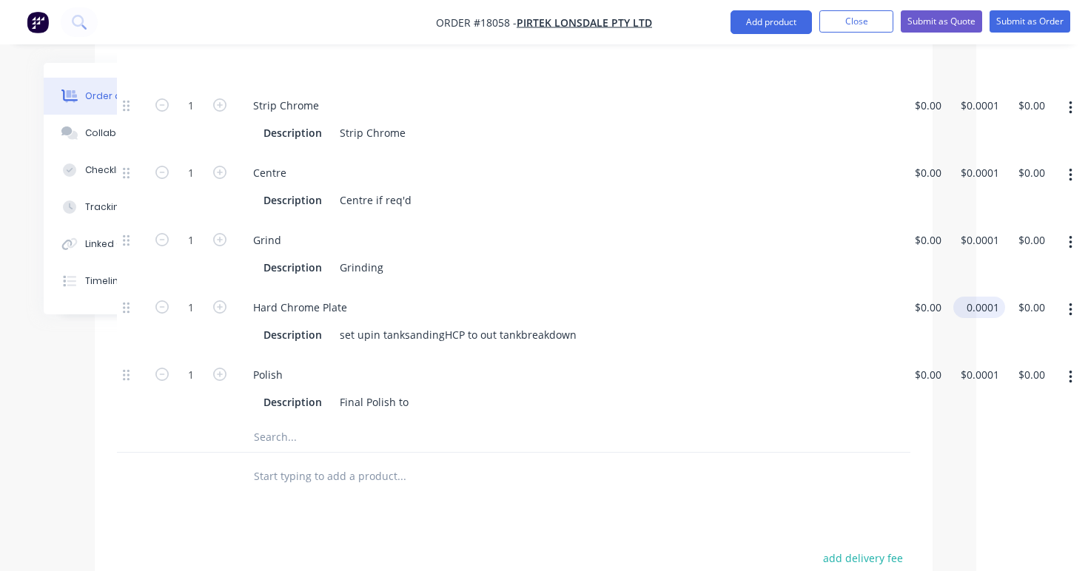
click at [980, 297] on input "0.0001" at bounding box center [982, 307] width 46 height 21
click at [980, 297] on input "0.0001" at bounding box center [979, 307] width 40 height 21
type input "$860.00"
click at [807, 365] on div "Polish" at bounding box center [568, 374] width 654 height 21
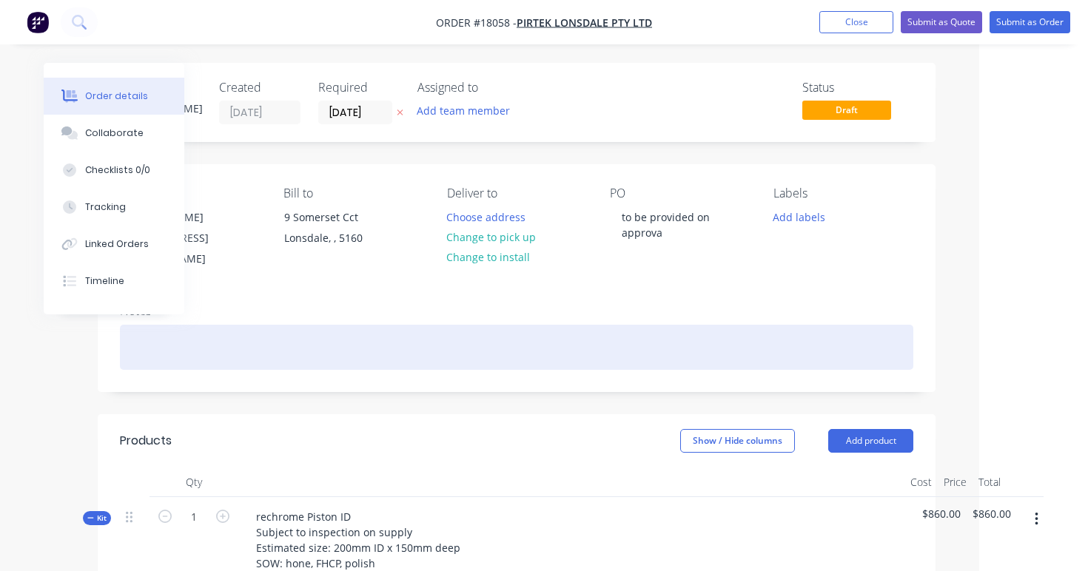
scroll to position [0, 109]
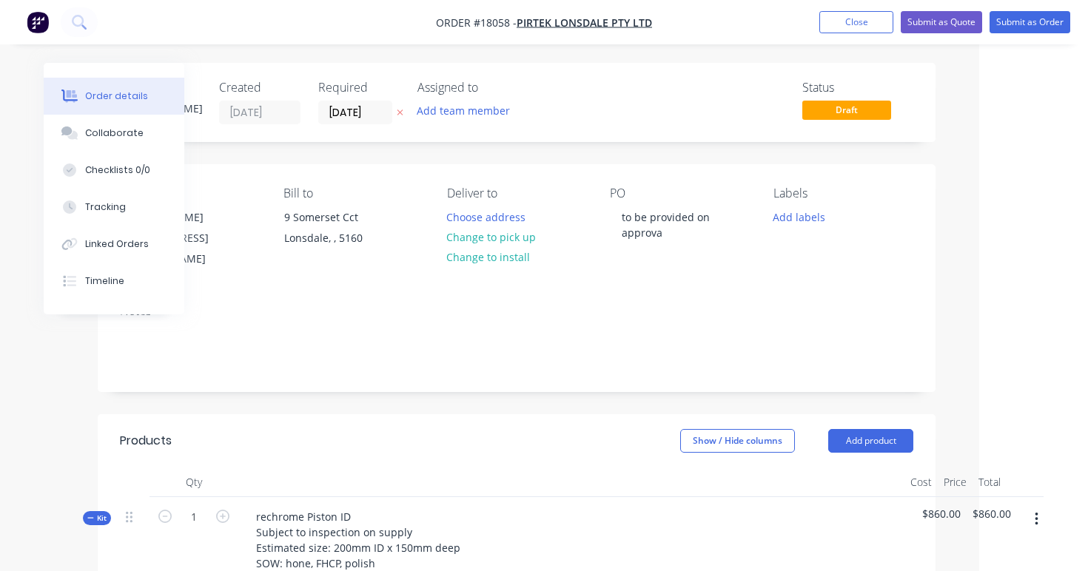
click at [950, 19] on button "Submit as Quote" at bounding box center [941, 22] width 81 height 22
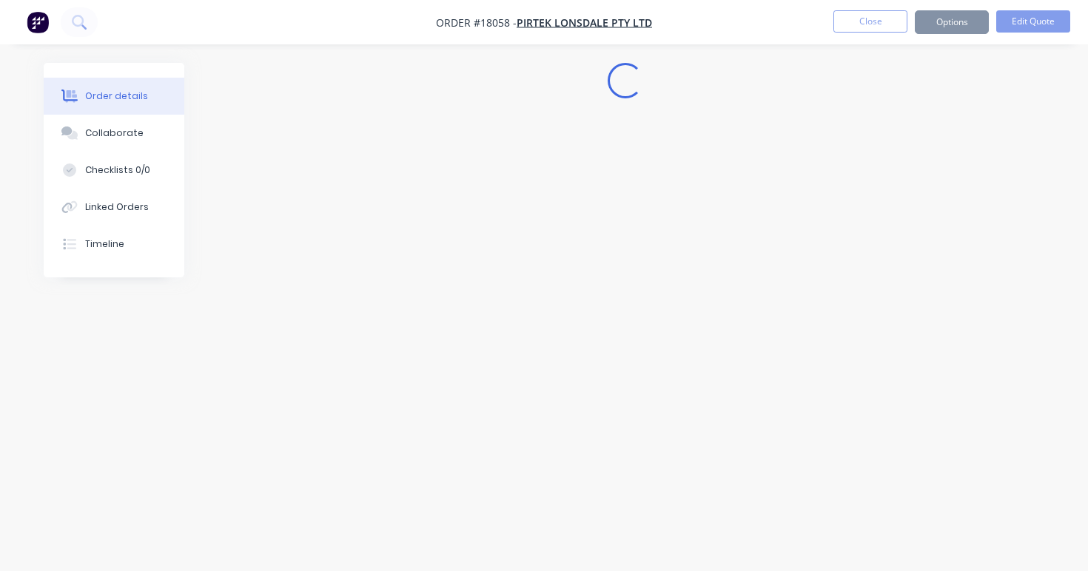
scroll to position [0, 0]
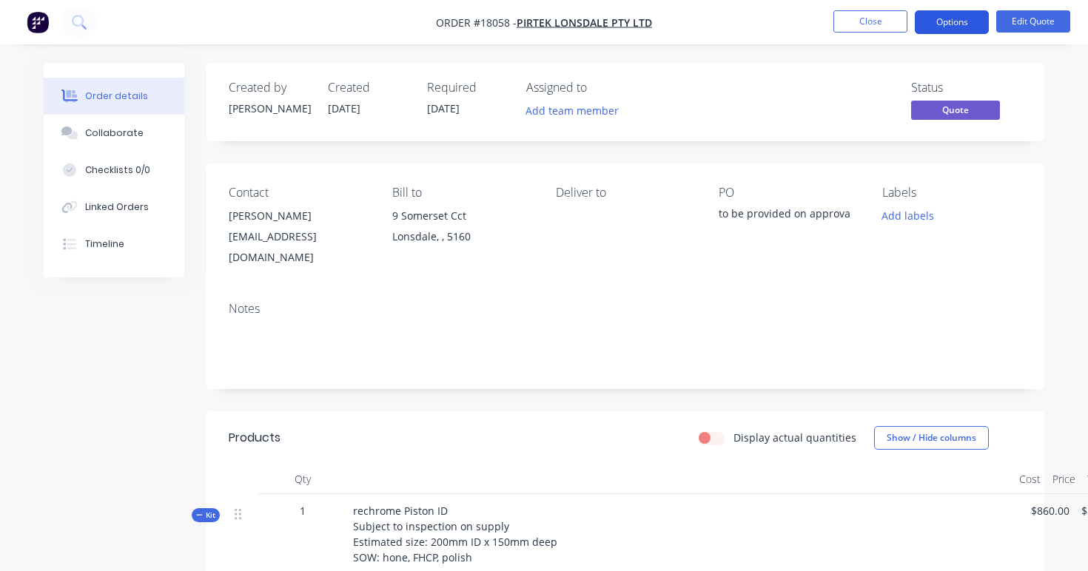
click at [959, 18] on button "Options" at bounding box center [952, 22] width 74 height 24
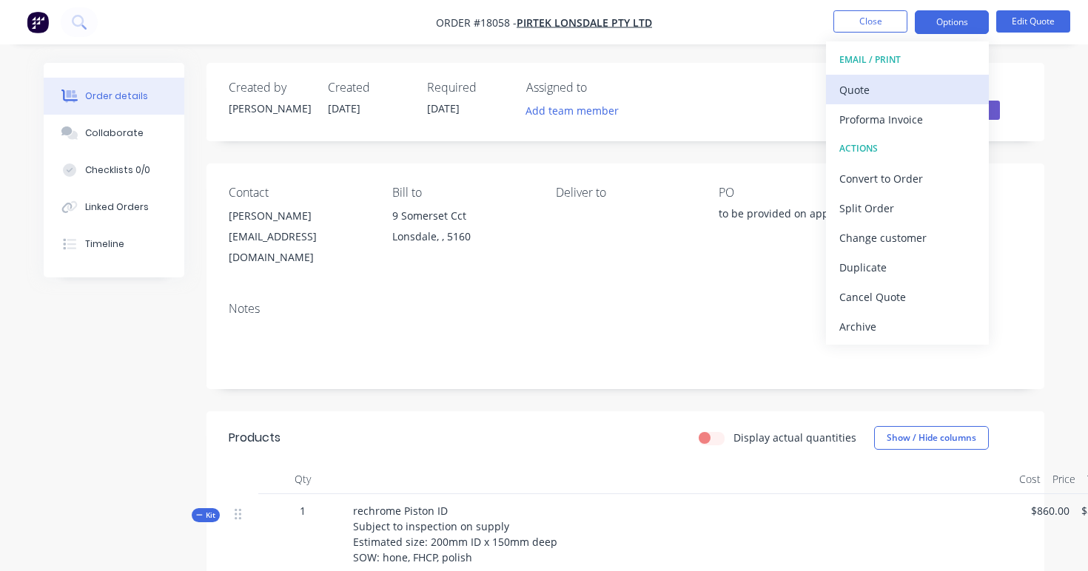
click at [874, 90] on div "Quote" at bounding box center [907, 89] width 136 height 21
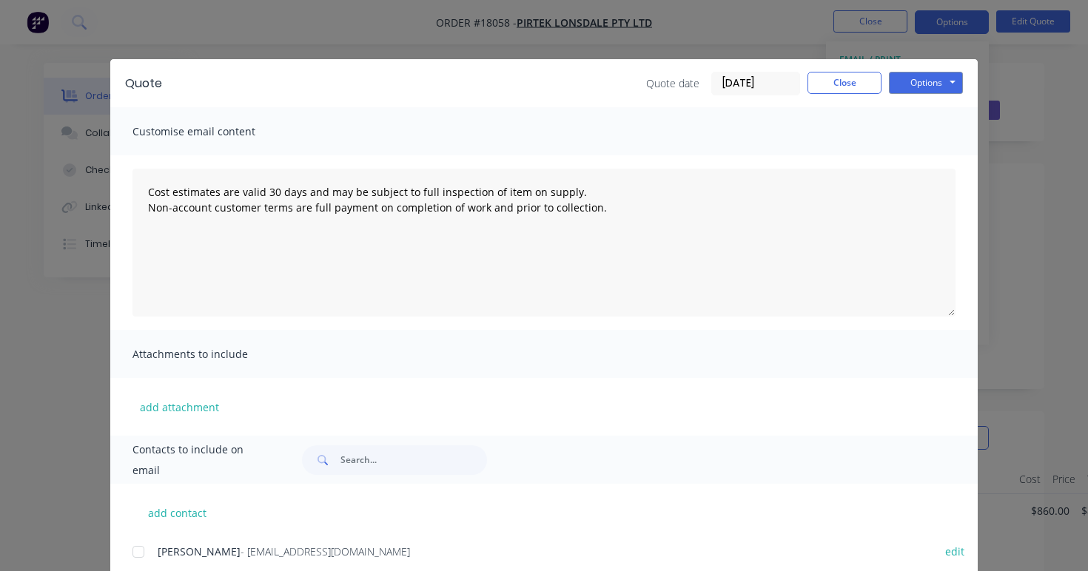
click at [134, 553] on div at bounding box center [139, 552] width 30 height 30
click at [930, 78] on button "Options" at bounding box center [926, 83] width 74 height 22
click at [920, 133] on button "Print" at bounding box center [936, 133] width 95 height 24
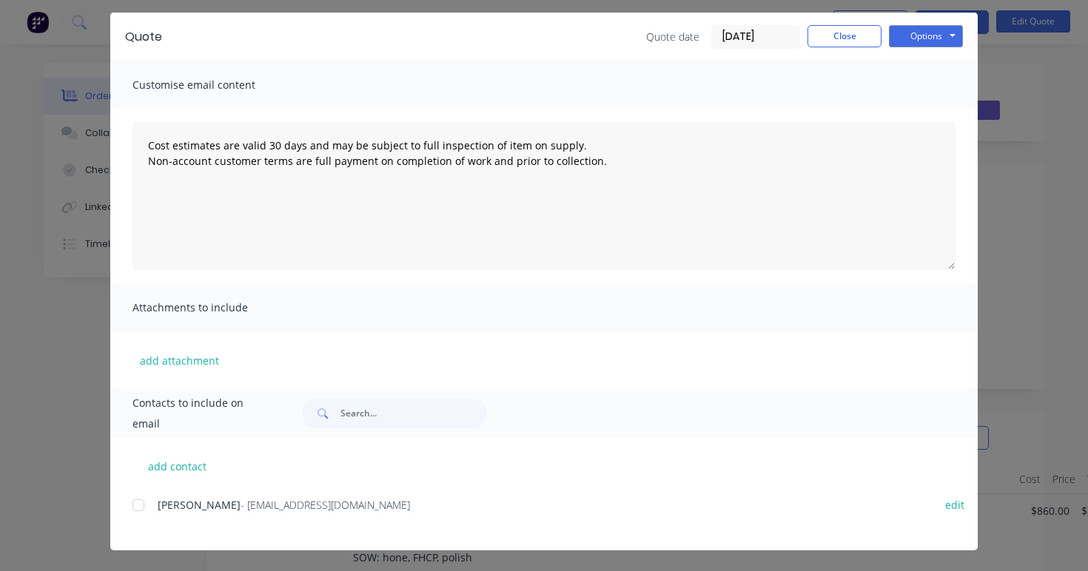
scroll to position [47, 0]
click at [931, 33] on button "Options" at bounding box center [926, 36] width 74 height 22
click at [926, 57] on button "Preview" at bounding box center [936, 62] width 95 height 24
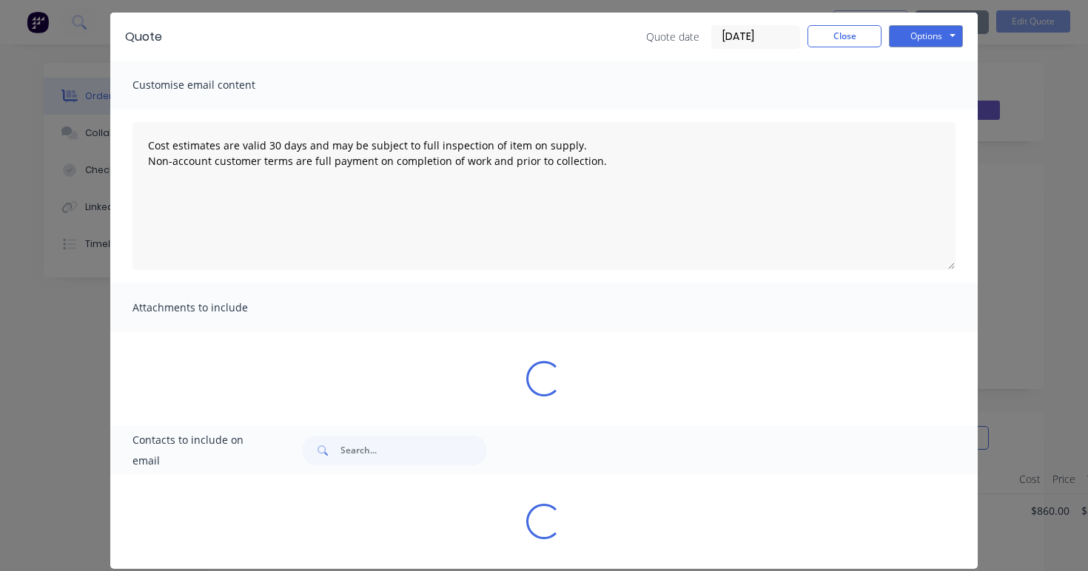
type textarea "Cost estimates are valid 30 days and may be subject to full inspection of item …"
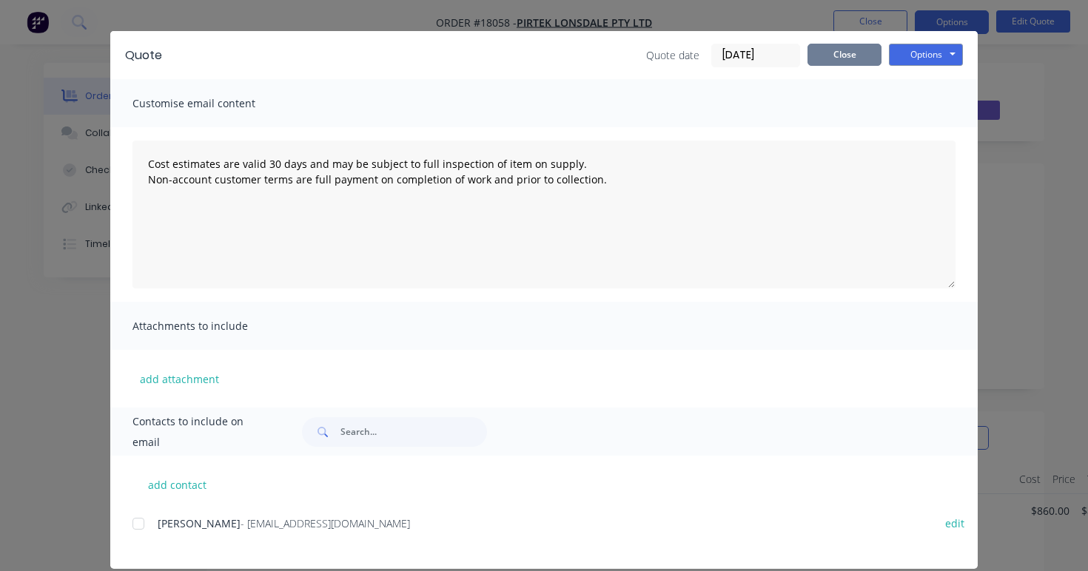
click at [868, 58] on button "Close" at bounding box center [845, 55] width 74 height 22
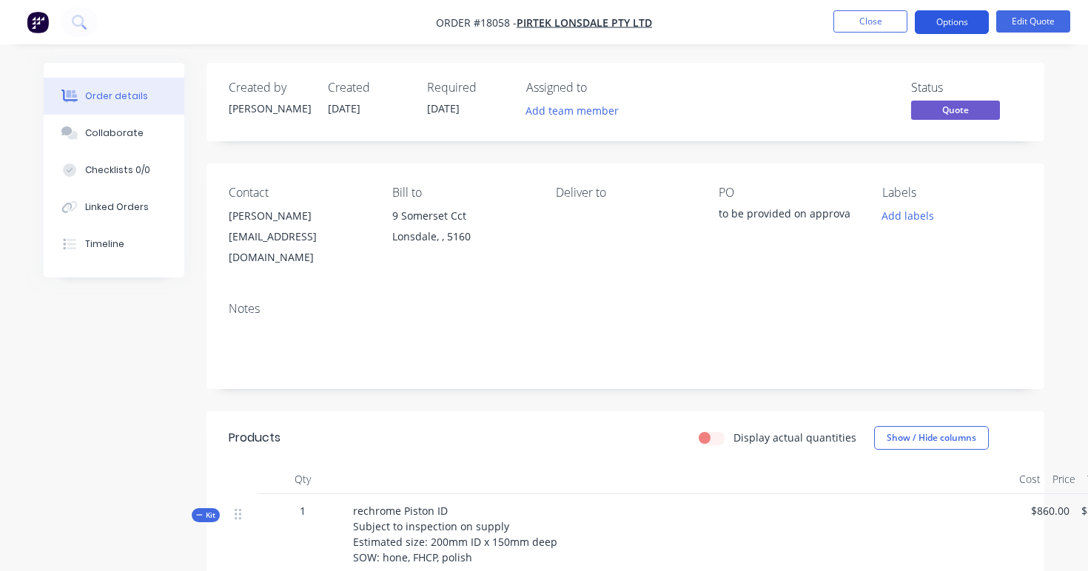
click at [961, 16] on button "Options" at bounding box center [952, 22] width 74 height 24
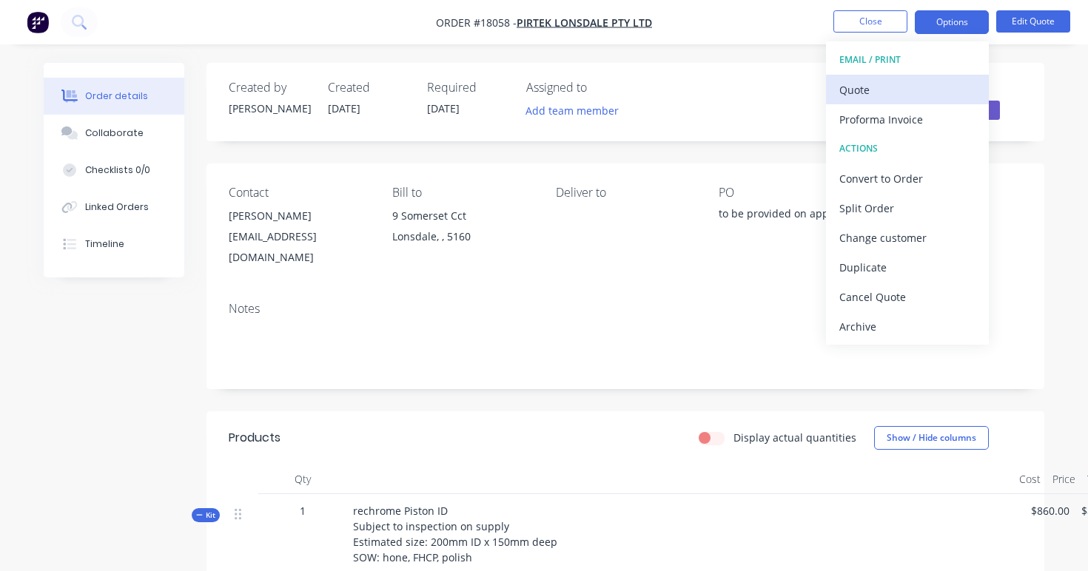
click at [888, 93] on div "Quote" at bounding box center [907, 89] width 136 height 21
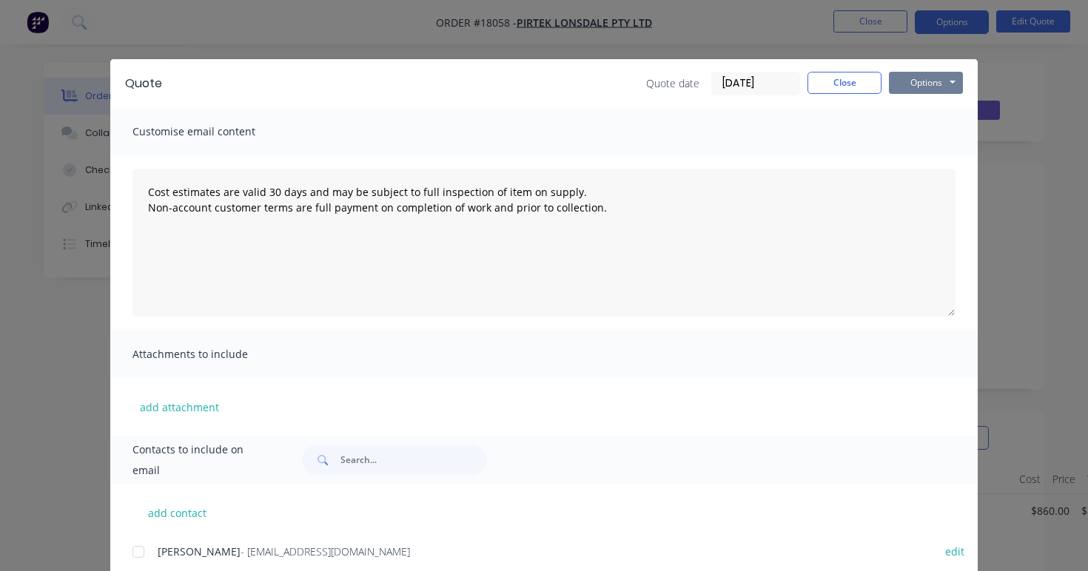
click at [932, 82] on button "Options" at bounding box center [926, 83] width 74 height 22
click at [926, 134] on button "Print" at bounding box center [936, 133] width 95 height 24
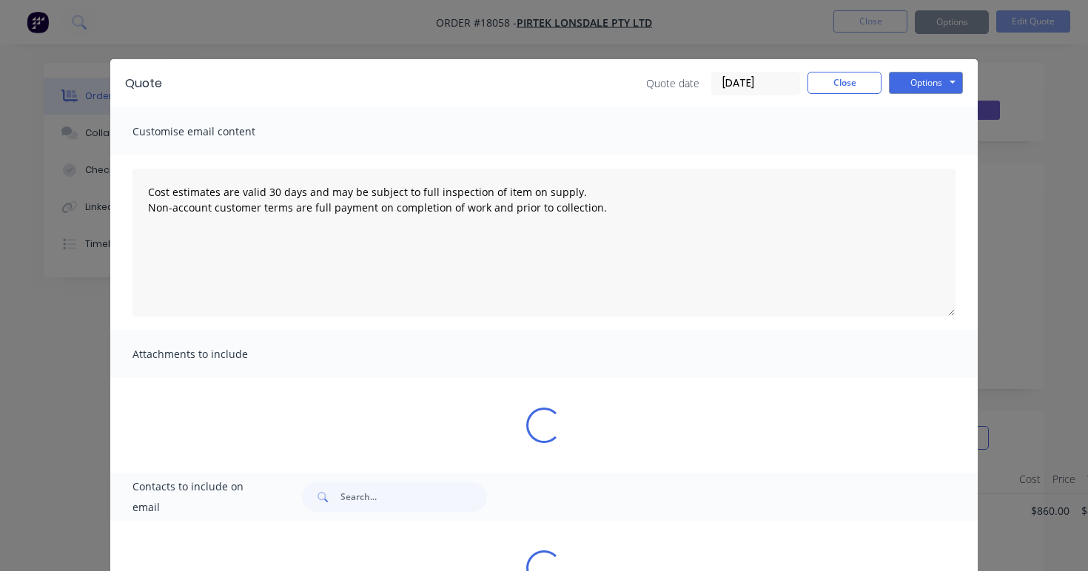
type textarea "Cost estimates are valid 30 days and may be subject to full inspection of item …"
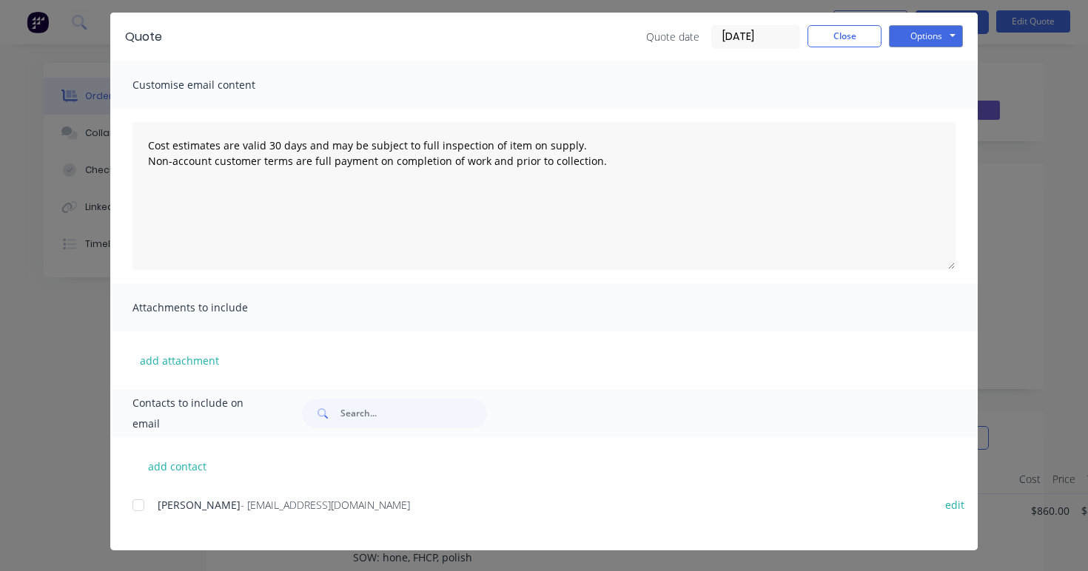
scroll to position [47, 0]
click at [848, 31] on button "Close" at bounding box center [845, 36] width 74 height 22
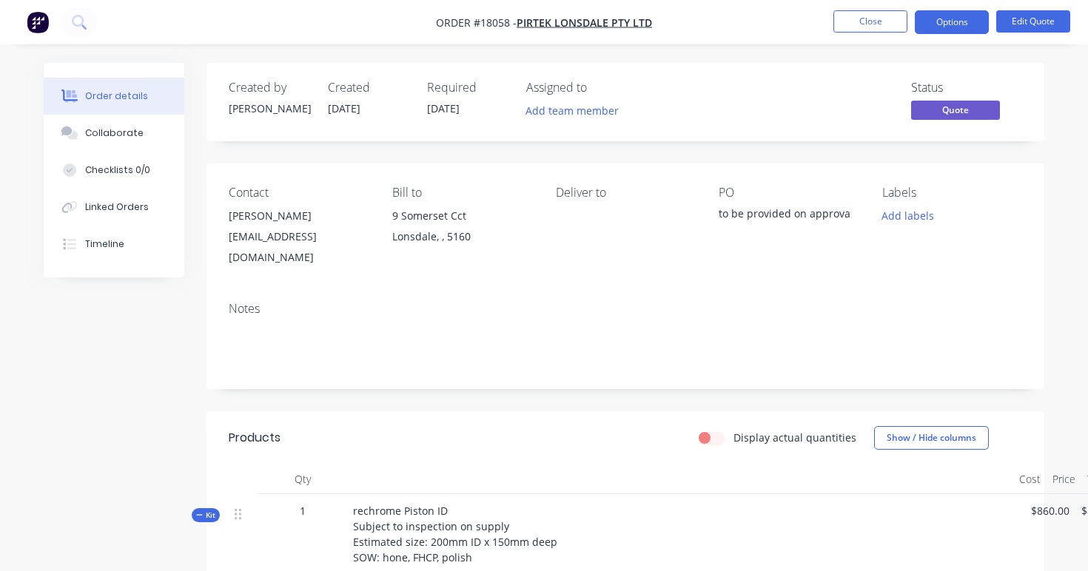
scroll to position [0, 0]
click at [849, 215] on div "to be provided on approva" at bounding box center [789, 216] width 140 height 21
click at [835, 213] on div "to be provided on approva" at bounding box center [789, 216] width 140 height 21
click at [847, 215] on div "to be provided on approva" at bounding box center [789, 216] width 140 height 21
click at [786, 208] on div "to be provided on approva" at bounding box center [789, 216] width 140 height 21
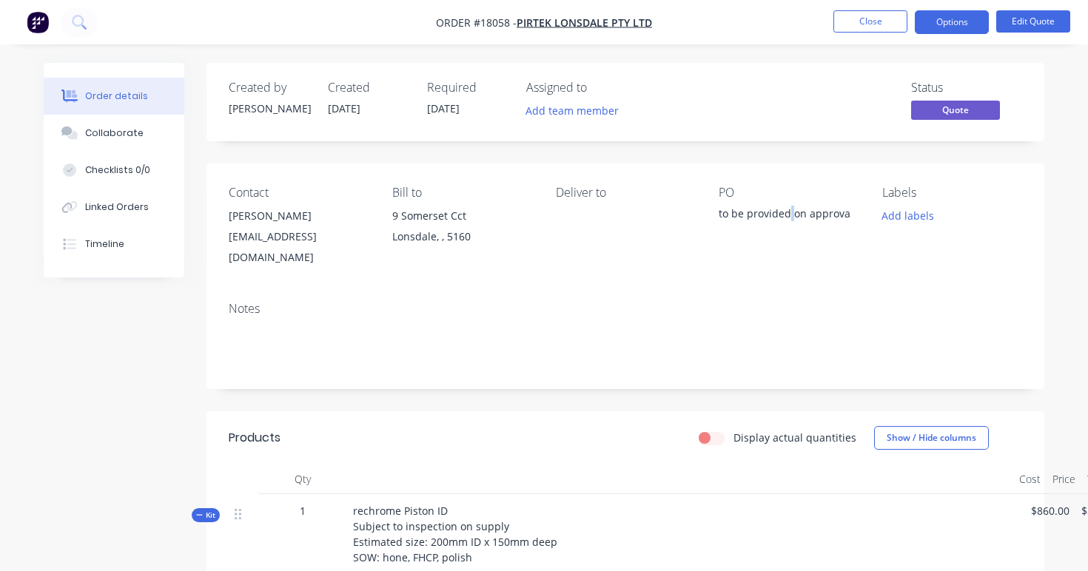
click at [786, 208] on div "to be provided on approva" at bounding box center [789, 216] width 140 height 21
click at [1050, 10] on nav "Order #18058 - Pirtek Lonsdale Pty Ltd Close Options Edit Quote" at bounding box center [544, 22] width 1088 height 44
click at [1040, 19] on button "Edit Quote" at bounding box center [1033, 21] width 74 height 22
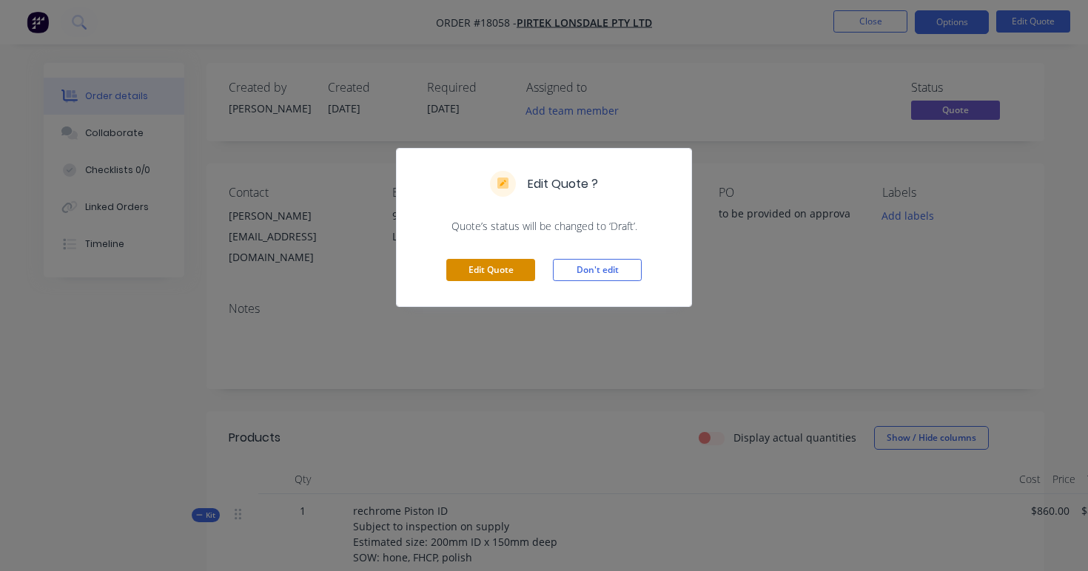
click at [471, 275] on button "Edit Quote" at bounding box center [490, 270] width 89 height 22
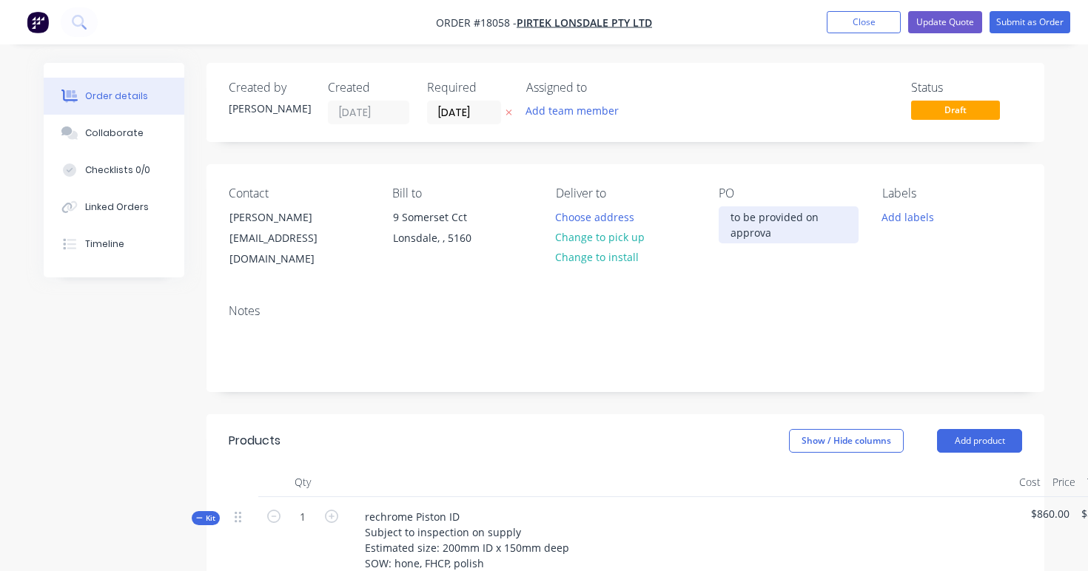
click at [783, 234] on div "to be provided on approva" at bounding box center [789, 225] width 140 height 37
click at [949, 21] on button "Update Quote" at bounding box center [945, 22] width 74 height 22
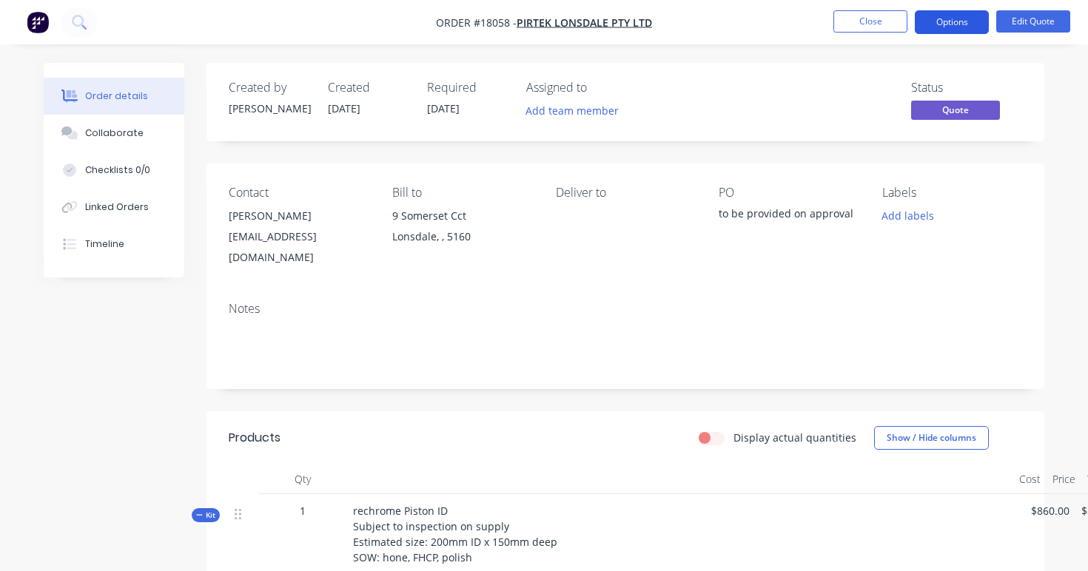
click at [948, 19] on button "Options" at bounding box center [952, 22] width 74 height 24
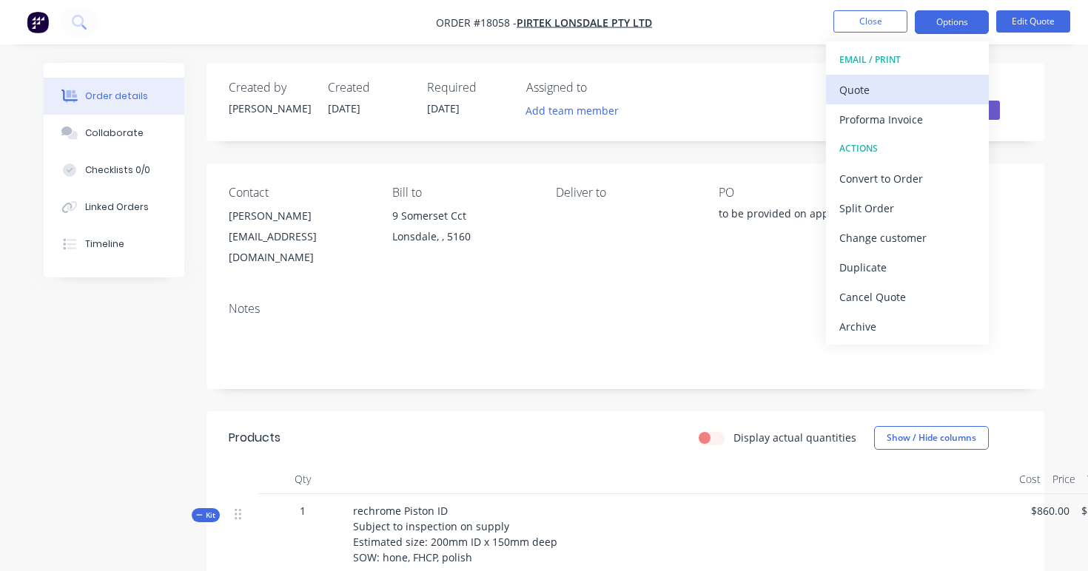
click at [871, 95] on div "Quote" at bounding box center [907, 89] width 136 height 21
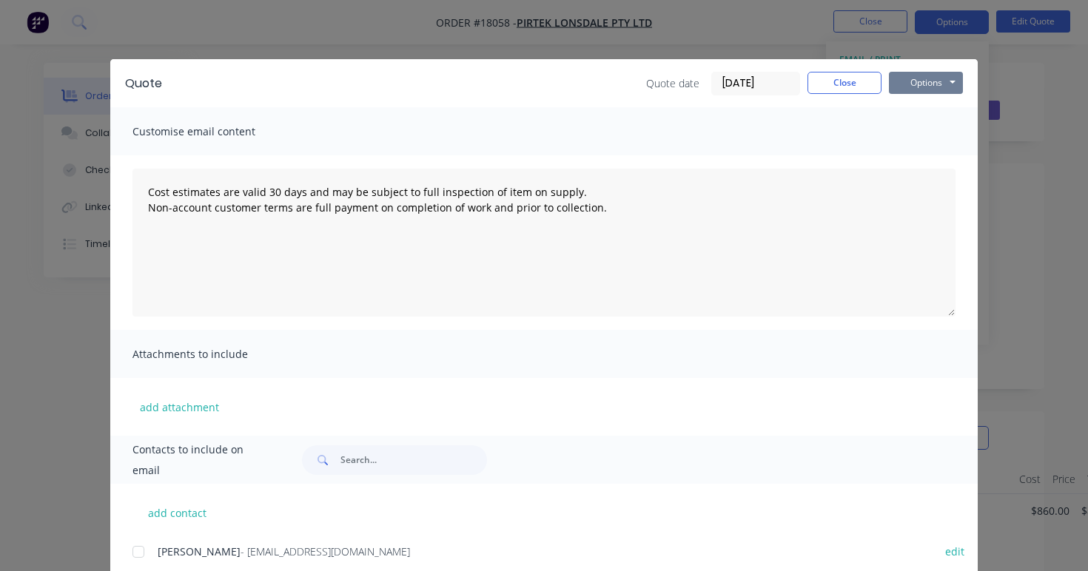
click at [948, 81] on button "Options" at bounding box center [926, 83] width 74 height 22
click at [922, 113] on button "Preview" at bounding box center [936, 109] width 95 height 24
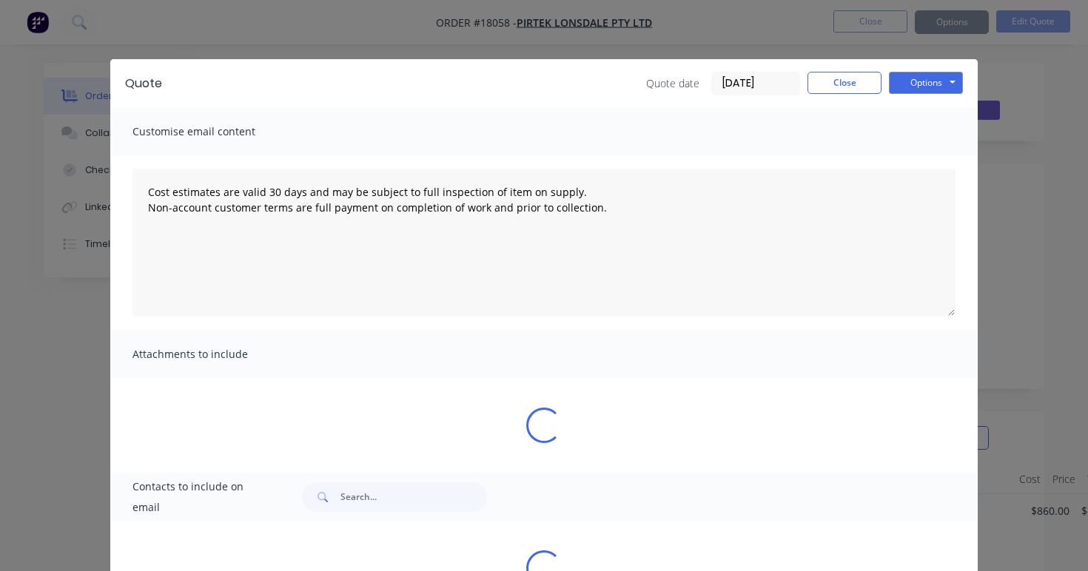
type textarea "Cost estimates are valid 30 days and may be subject to full inspection of item …"
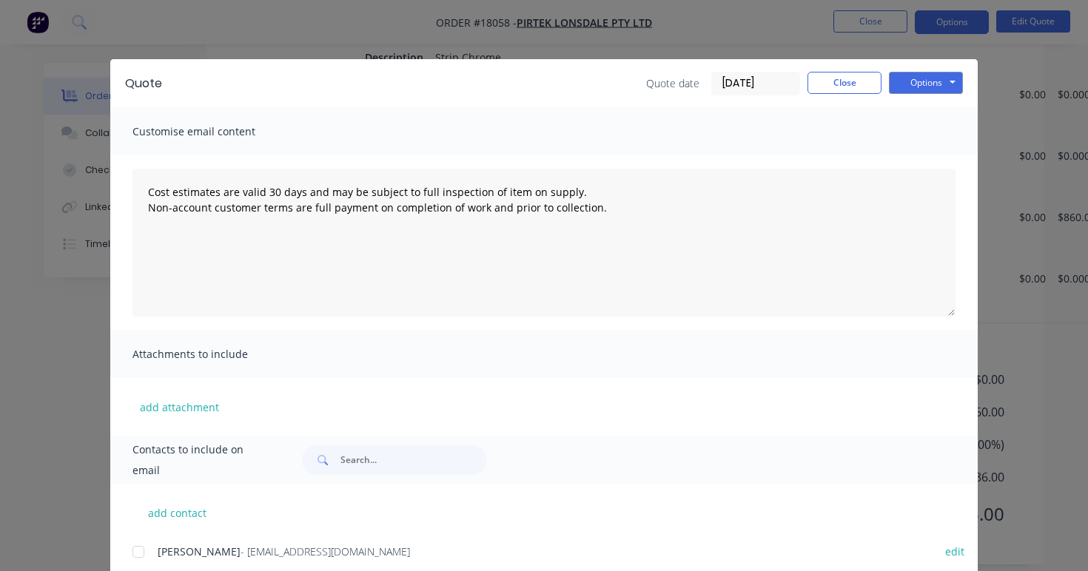
scroll to position [10, 0]
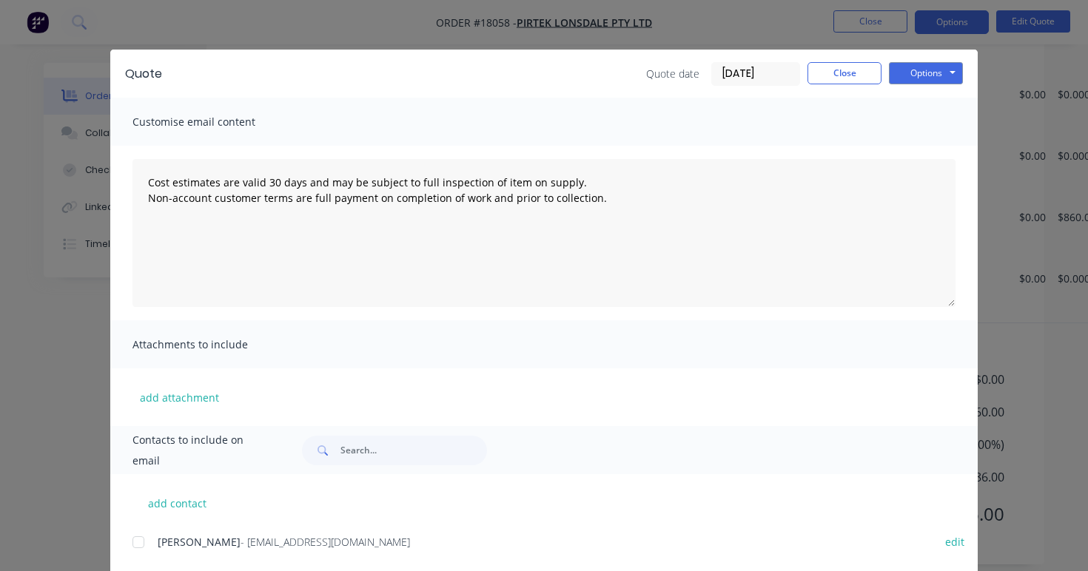
click at [843, 71] on button "Close" at bounding box center [845, 73] width 74 height 22
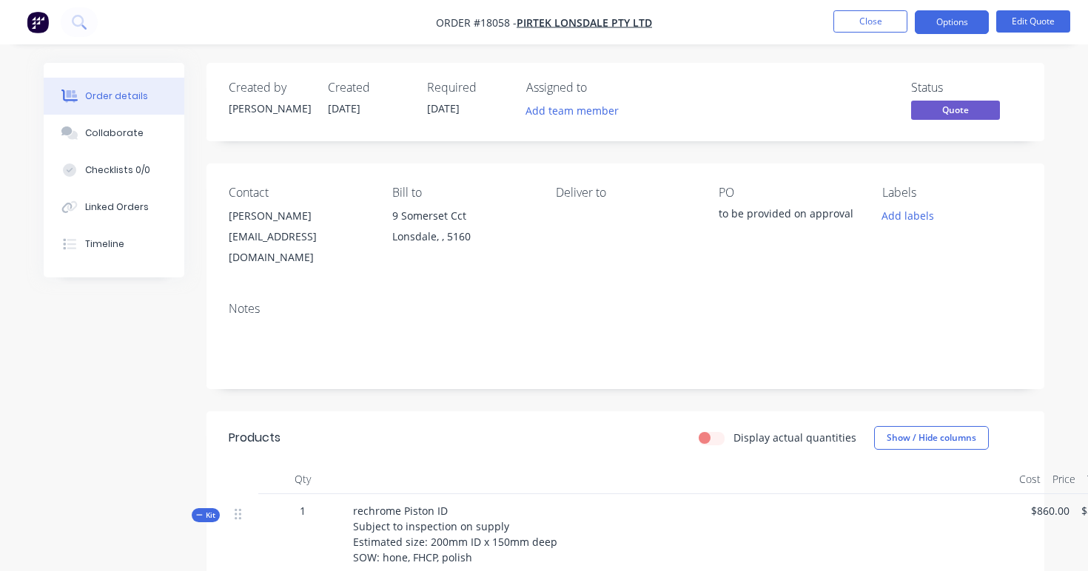
scroll to position [0, 0]
click at [1030, 20] on button "Edit Quote" at bounding box center [1033, 21] width 74 height 22
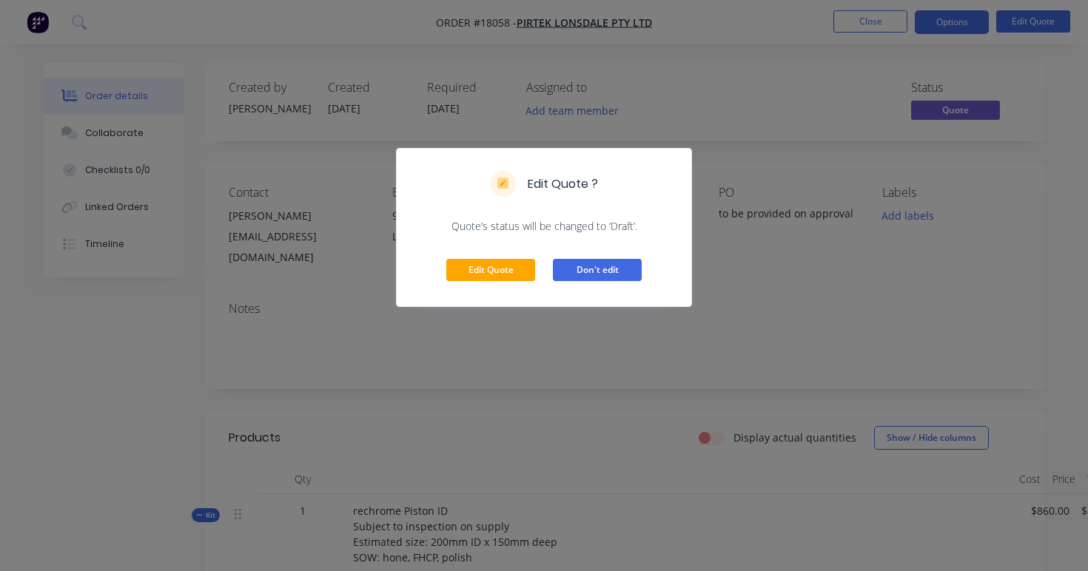
click at [586, 270] on button "Don't edit" at bounding box center [597, 270] width 89 height 22
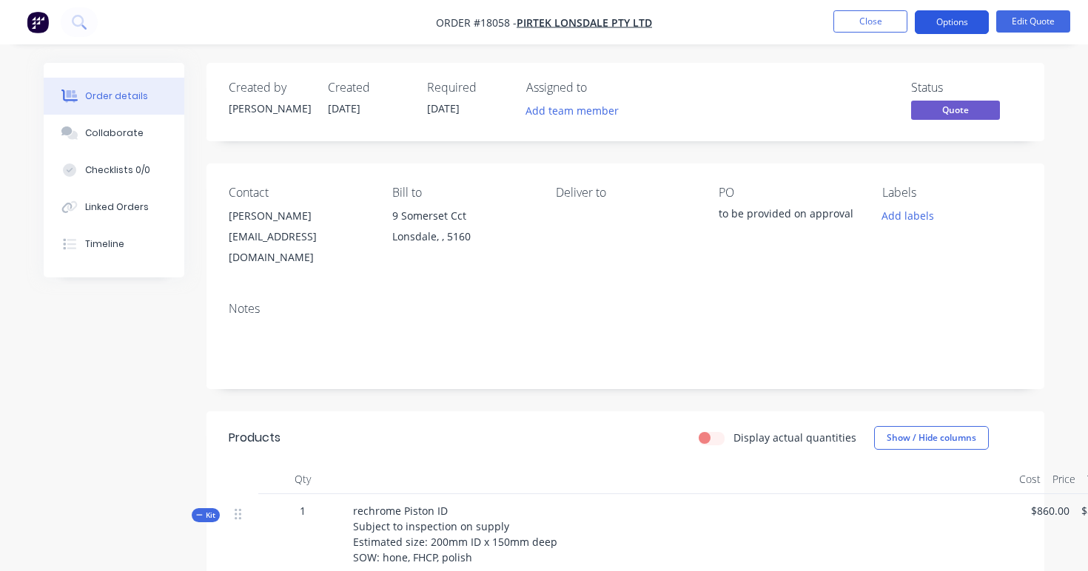
click at [945, 25] on button "Options" at bounding box center [952, 22] width 74 height 24
click at [1039, 14] on button "Edit Quote" at bounding box center [1033, 21] width 74 height 22
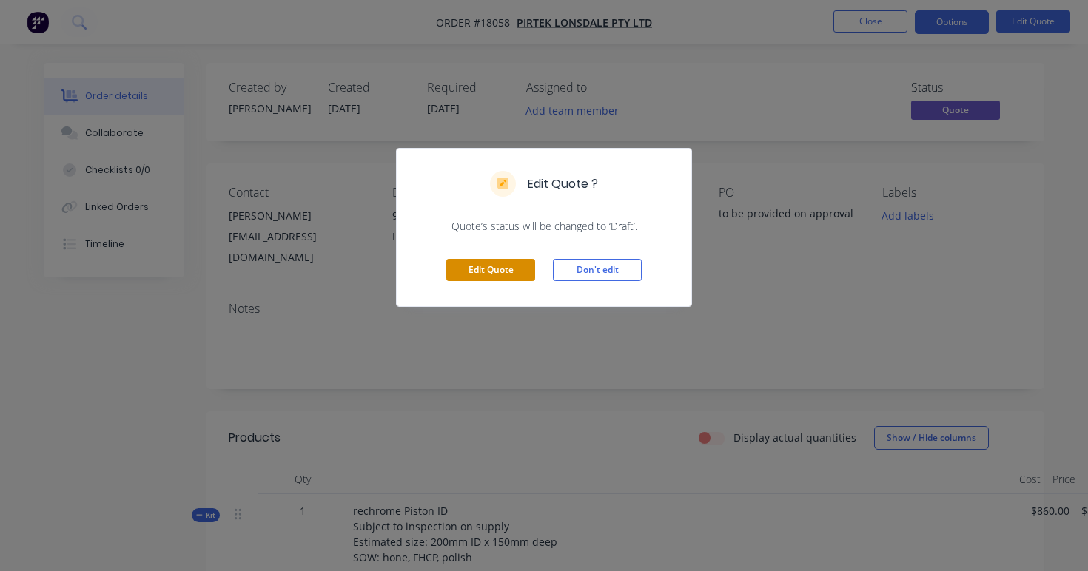
click at [534, 278] on button "Edit Quote" at bounding box center [490, 270] width 89 height 22
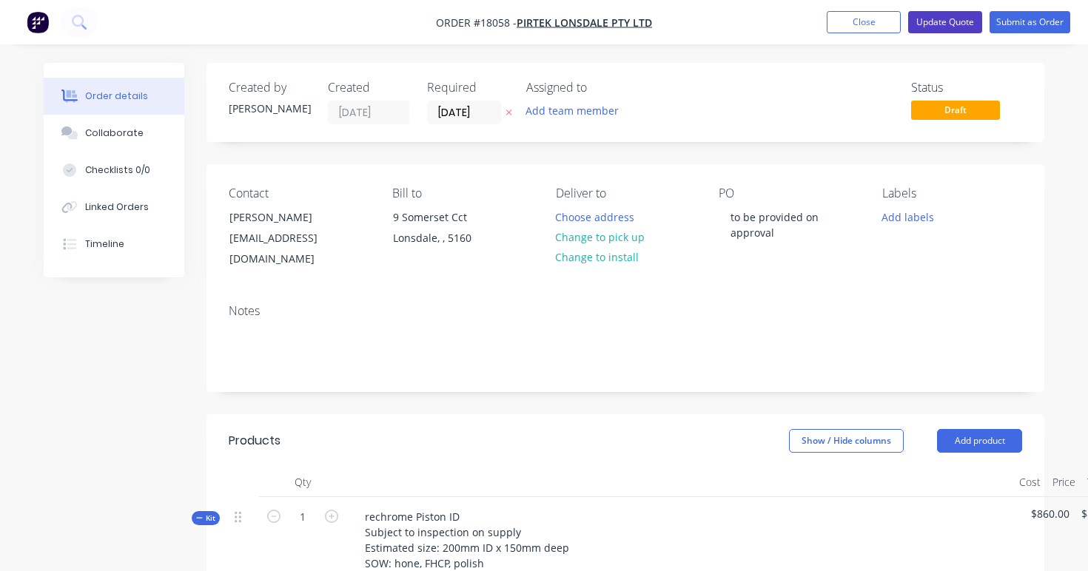
click at [918, 22] on button "Update Quote" at bounding box center [945, 22] width 74 height 22
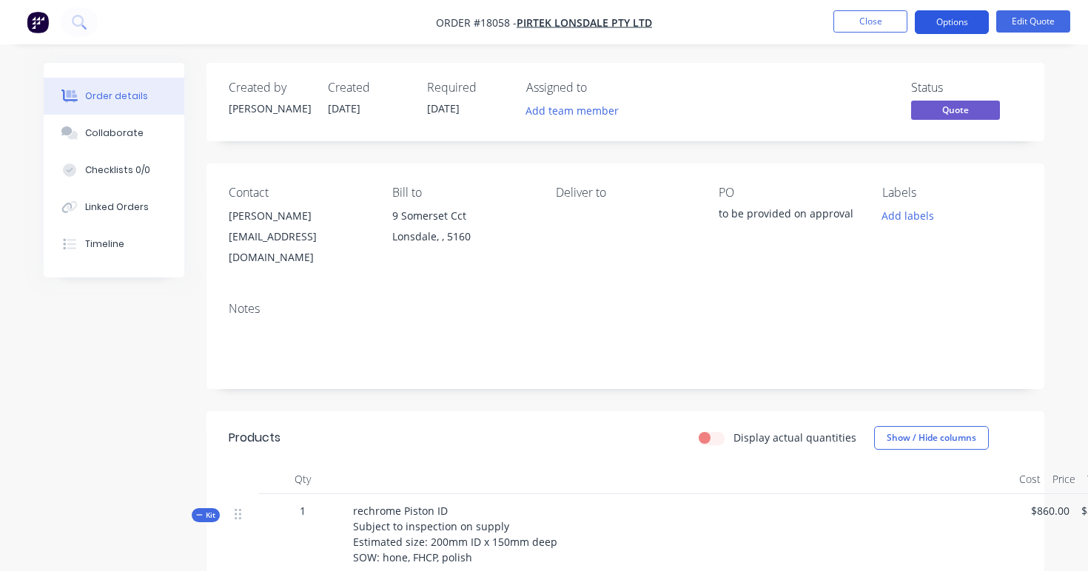
click at [957, 15] on button "Options" at bounding box center [952, 22] width 74 height 24
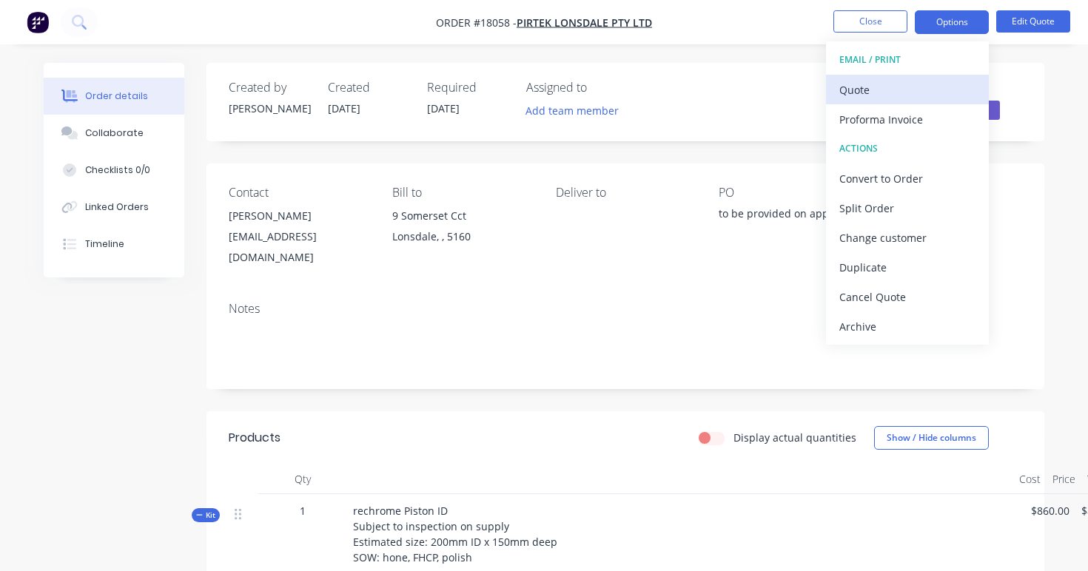
click at [892, 95] on div "Quote" at bounding box center [907, 89] width 136 height 21
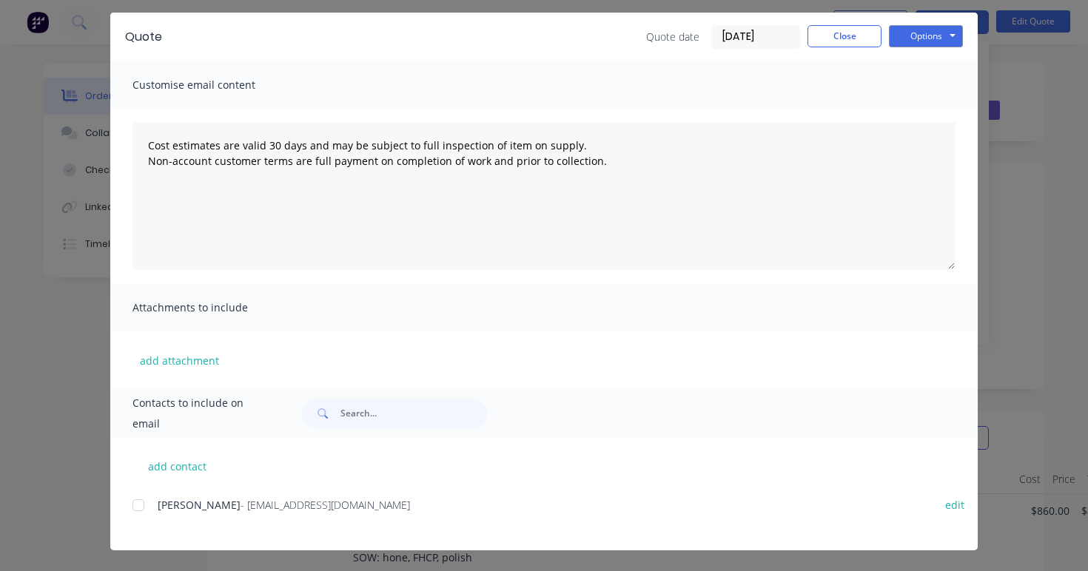
scroll to position [47, 0]
click at [140, 512] on div at bounding box center [139, 506] width 30 height 30
click at [921, 33] on button "Options" at bounding box center [926, 36] width 74 height 22
click at [903, 82] on button "Print" at bounding box center [936, 87] width 95 height 24
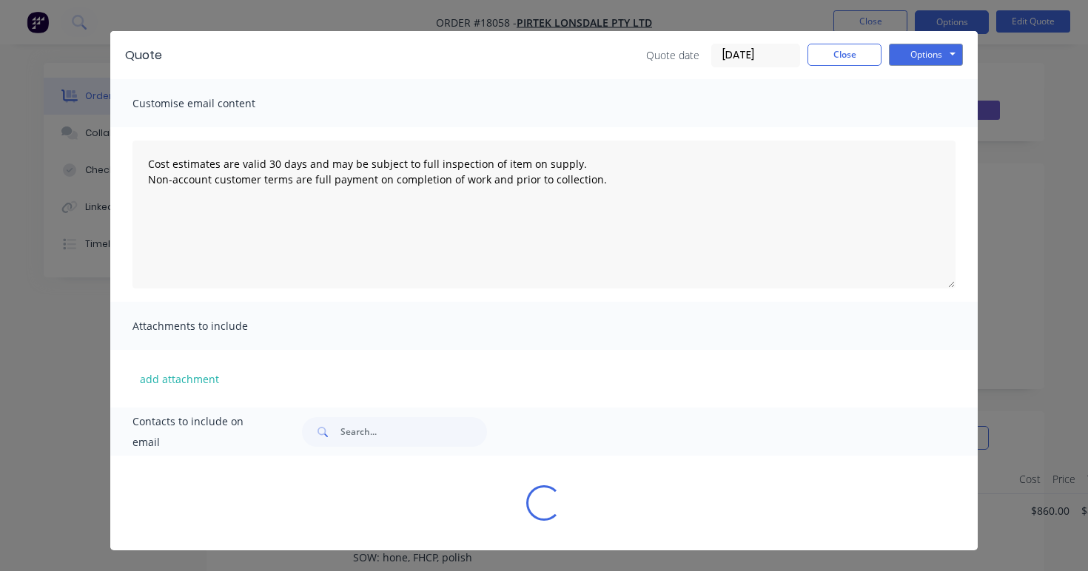
scroll to position [28, 0]
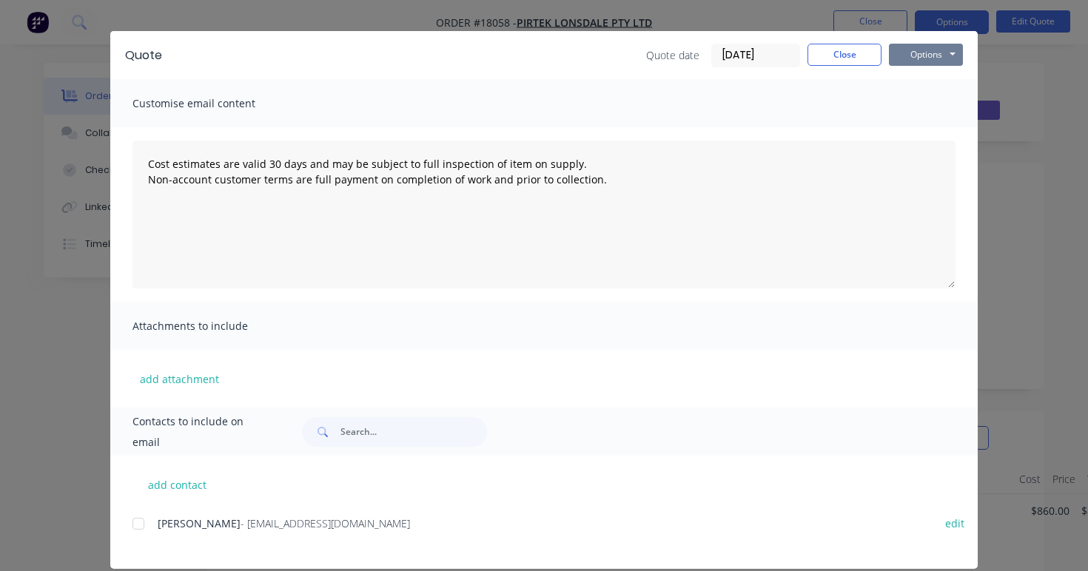
click at [950, 56] on button "Options" at bounding box center [926, 55] width 74 height 22
click at [930, 133] on button "Email" at bounding box center [936, 130] width 95 height 24
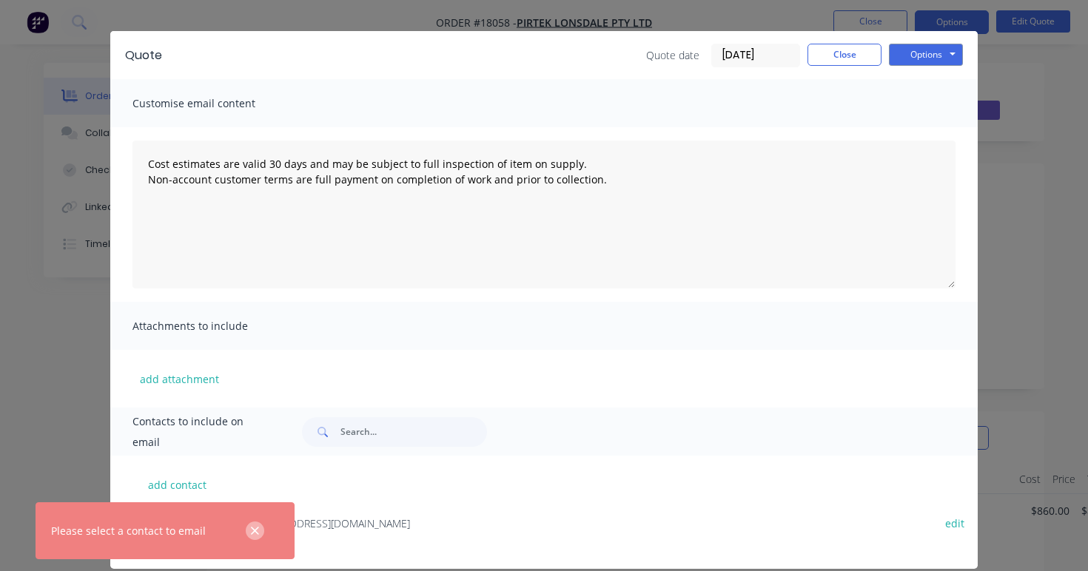
click at [257, 539] on button "button" at bounding box center [255, 531] width 19 height 19
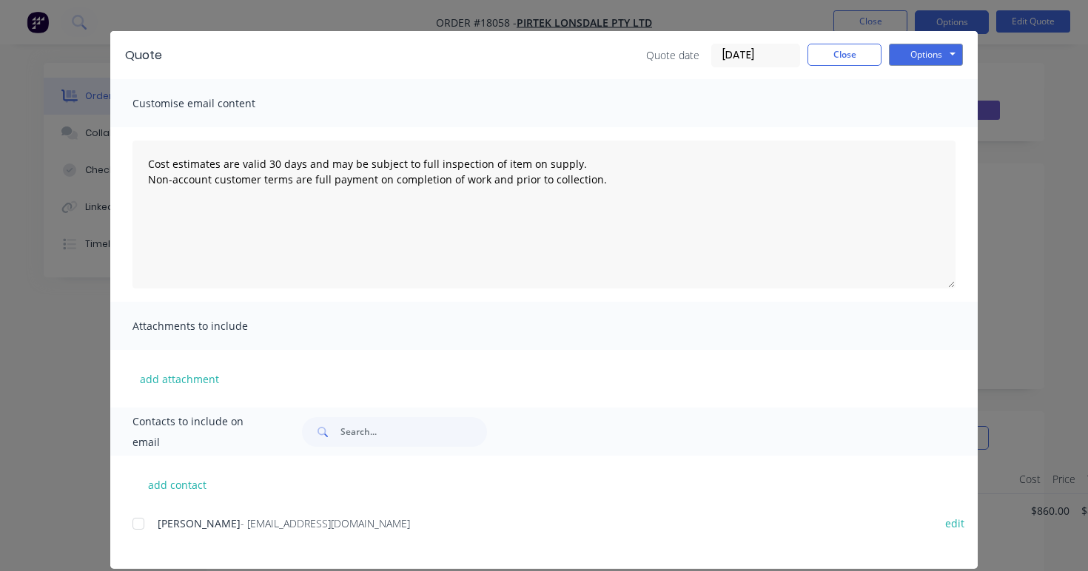
click at [136, 529] on div at bounding box center [139, 524] width 30 height 30
click at [925, 56] on button "Options" at bounding box center [926, 55] width 74 height 22
click at [919, 124] on button "Email" at bounding box center [936, 130] width 95 height 24
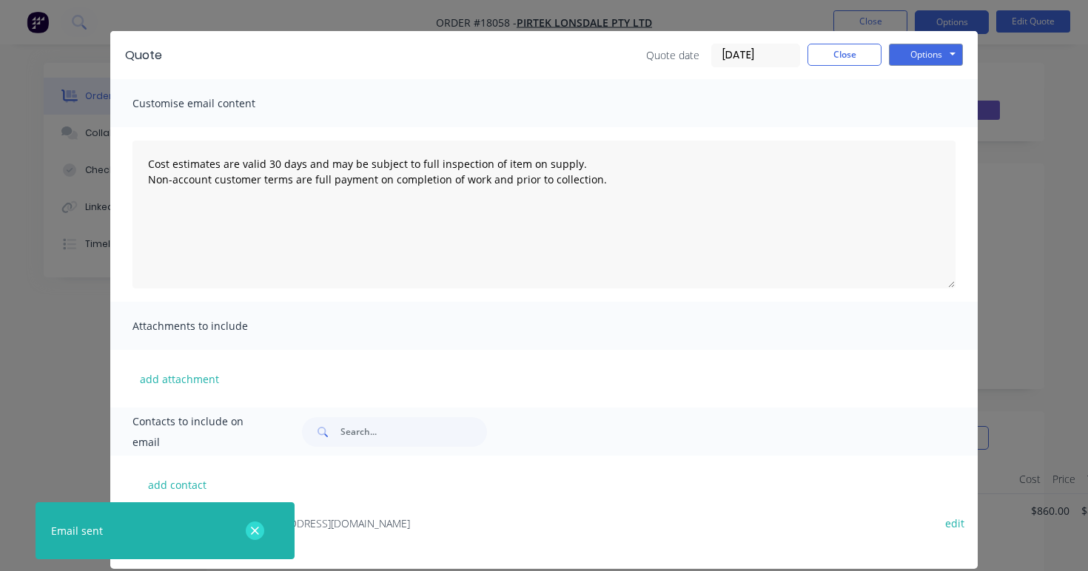
click at [253, 535] on icon "button" at bounding box center [255, 531] width 10 height 13
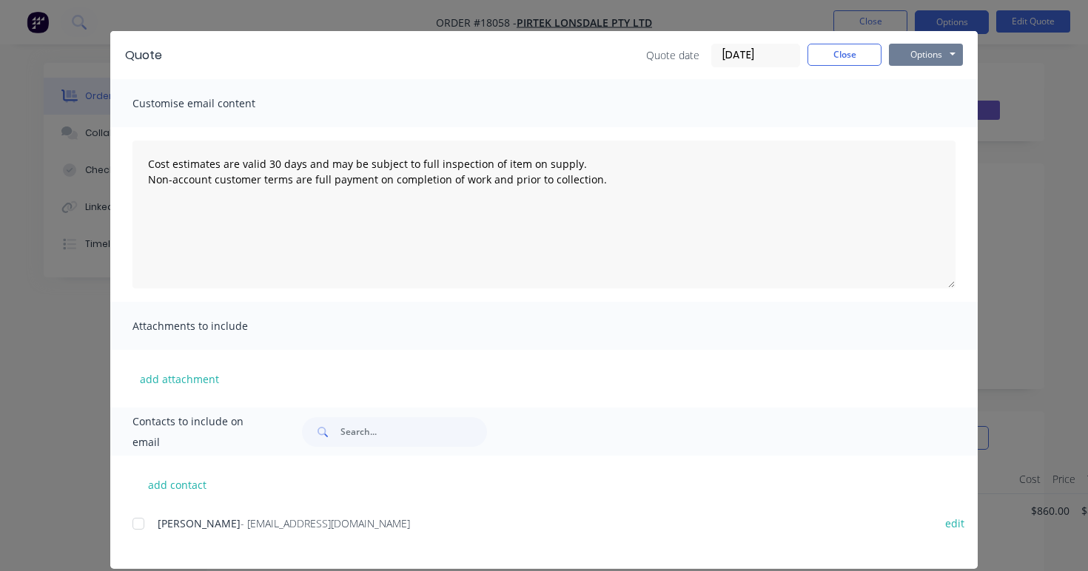
click at [918, 61] on button "Options" at bounding box center [926, 55] width 74 height 22
click at [904, 103] on button "Print" at bounding box center [936, 105] width 95 height 24
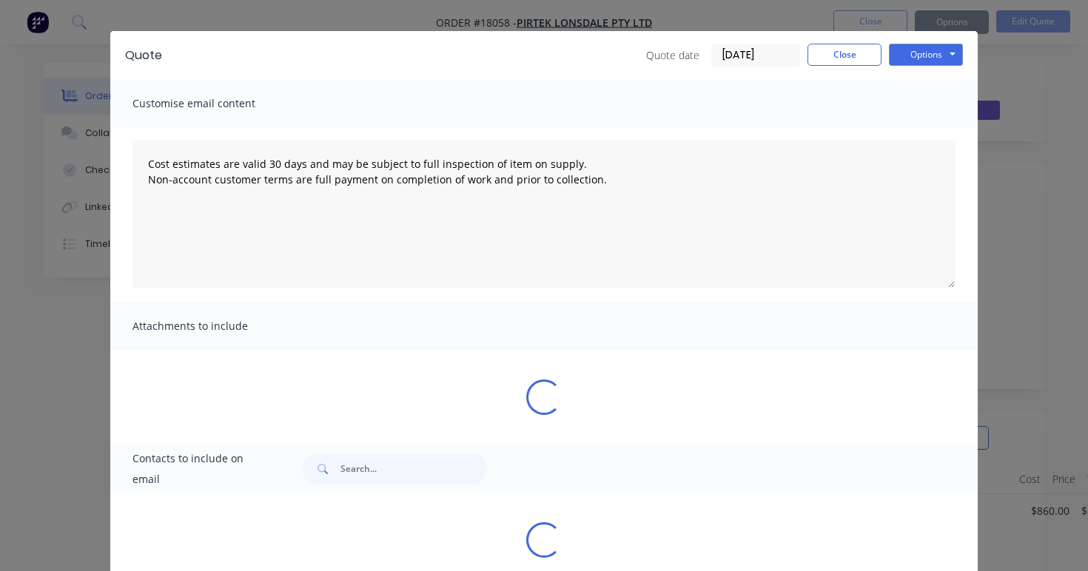
type textarea "Cost estimates are valid 30 days and may be subject to full inspection of item …"
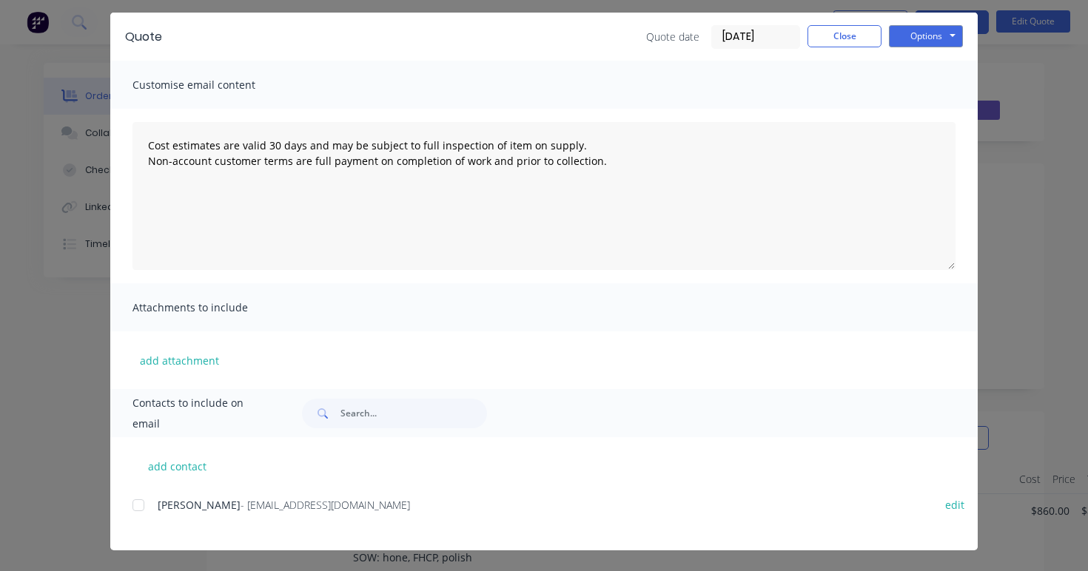
scroll to position [47, 0]
click at [834, 36] on button "Close" at bounding box center [845, 36] width 74 height 22
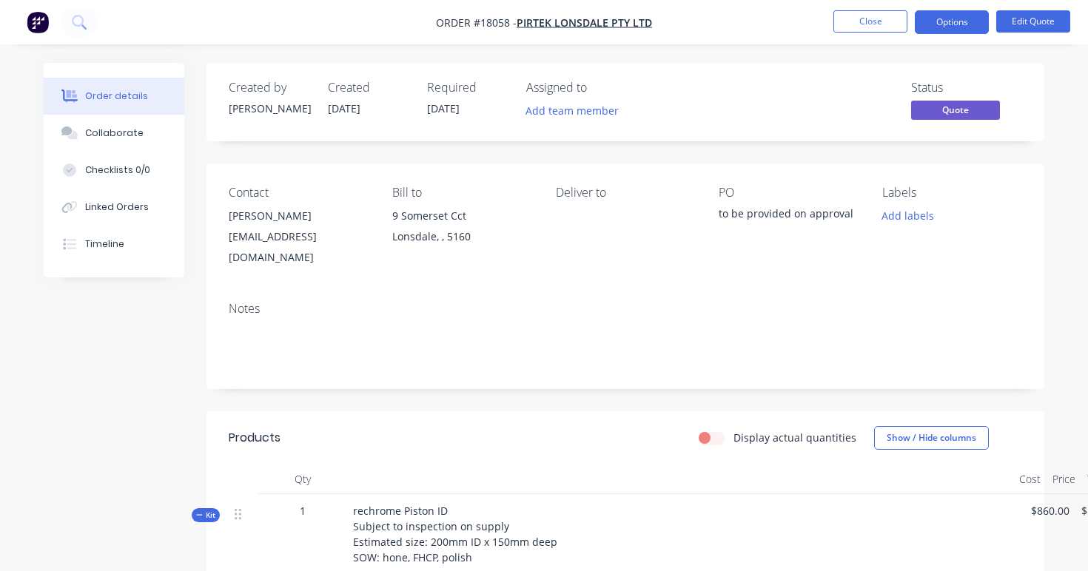
scroll to position [0, 0]
